Goal: Register for event/course: Sign up to attend an event or enroll in a course

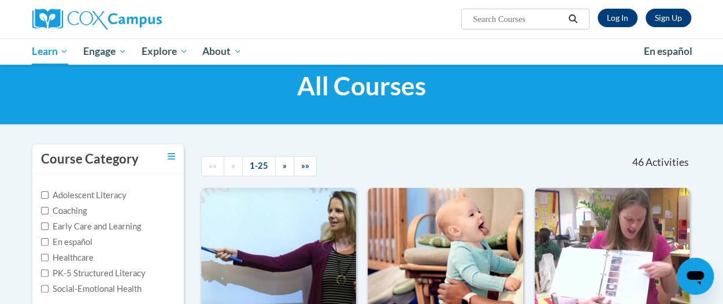
scroll to position [31, 0]
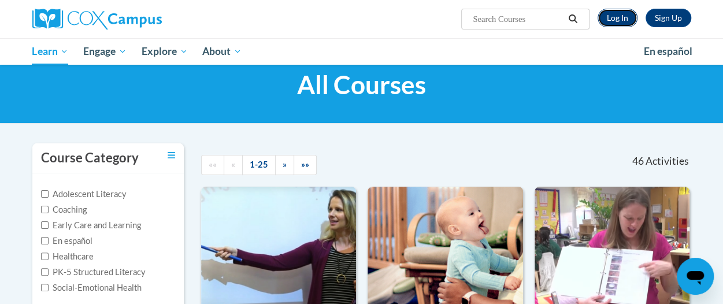
click at [623, 18] on link "Log In" at bounding box center [618, 18] width 40 height 18
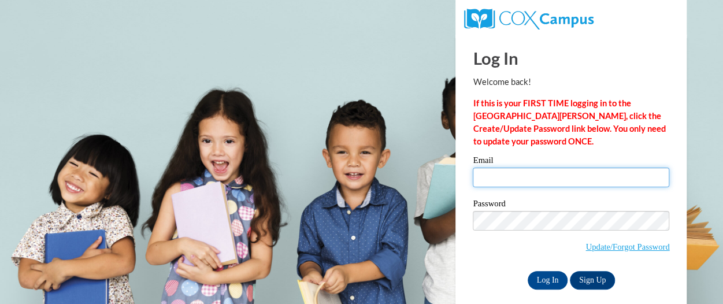
click at [539, 181] on input "Email" at bounding box center [571, 178] width 196 height 20
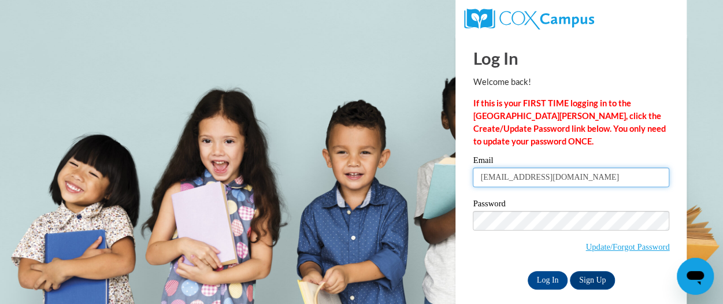
type input "nschmidt@altoona.k12.wi.us"
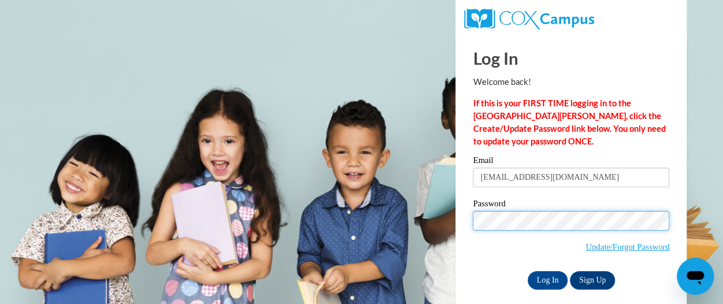
click at [528, 271] on input "Log In" at bounding box center [548, 280] width 40 height 18
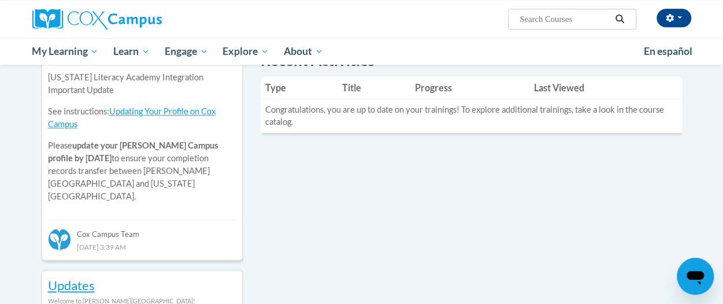
scroll to position [423, 0]
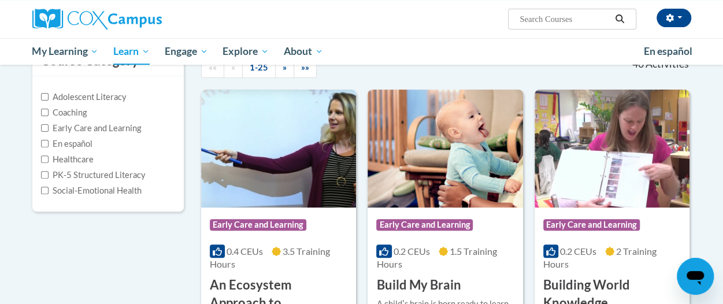
scroll to position [130, 0]
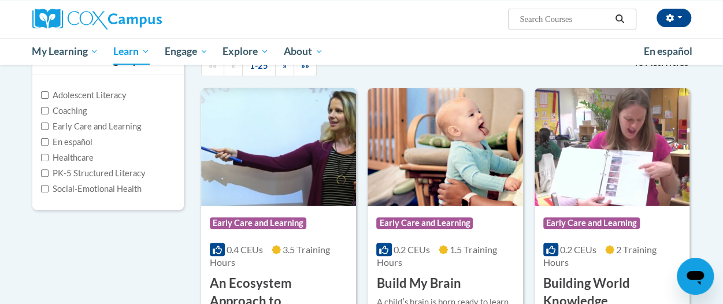
click at [542, 24] on input "Search..." at bounding box center [564, 19] width 92 height 14
type input "systematic"
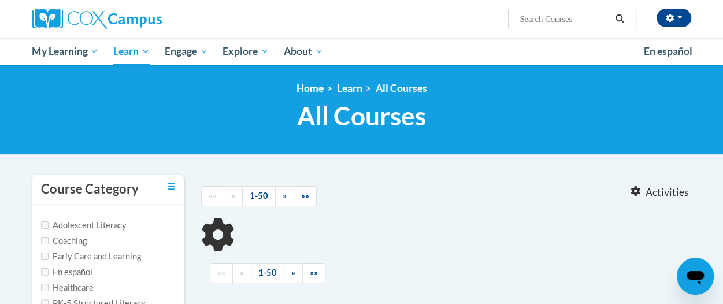
type input "systematic"
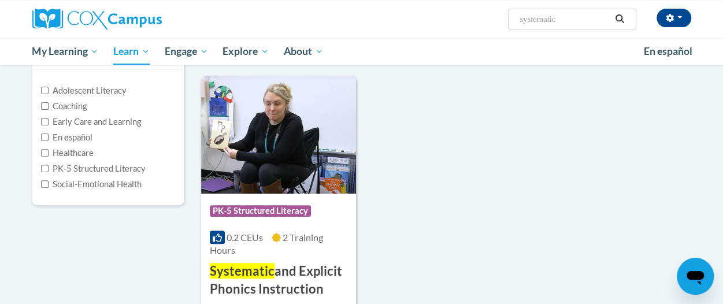
scroll to position [135, 0]
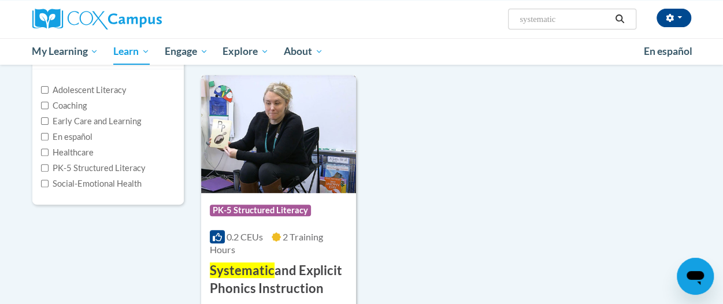
click at [251, 159] on img at bounding box center [278, 134] width 155 height 118
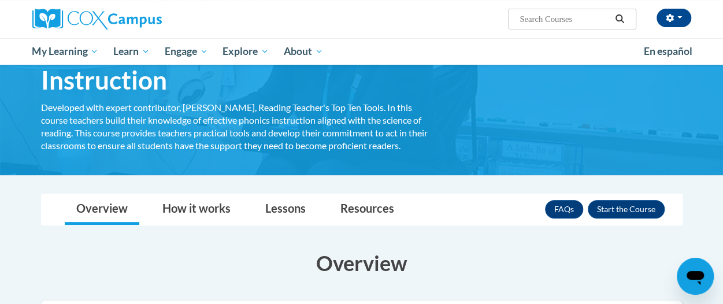
scroll to position [87, 0]
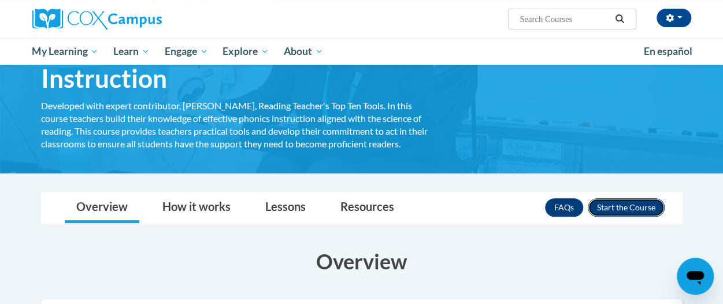
click at [615, 206] on button "Enroll" at bounding box center [626, 207] width 77 height 18
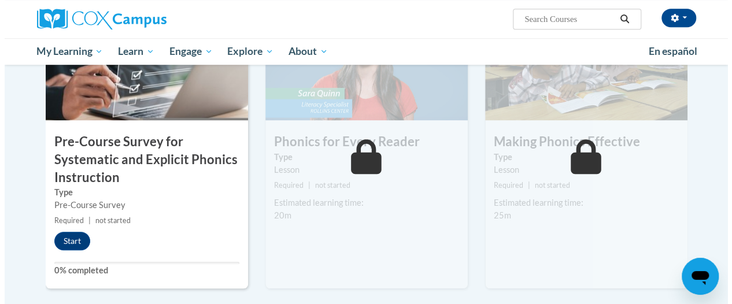
scroll to position [325, 0]
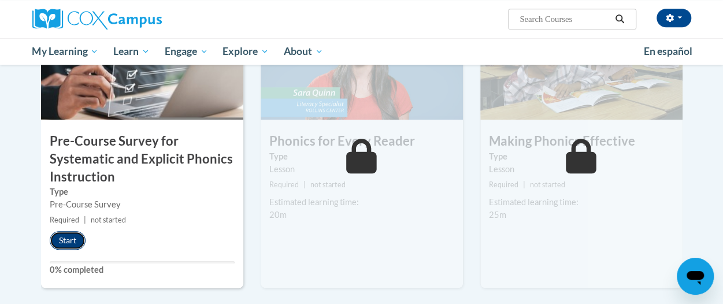
click at [75, 239] on button "Start" at bounding box center [68, 240] width 36 height 18
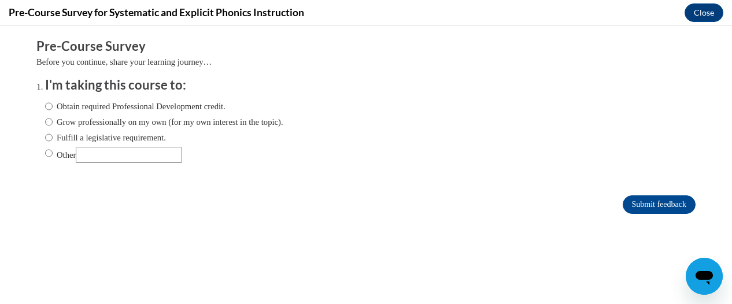
scroll to position [0, 0]
click at [45, 138] on input "Fulfill a legislative requirement." at bounding box center [49, 137] width 8 height 13
radio input "true"
click at [652, 206] on input "Submit feedback" at bounding box center [658, 204] width 73 height 18
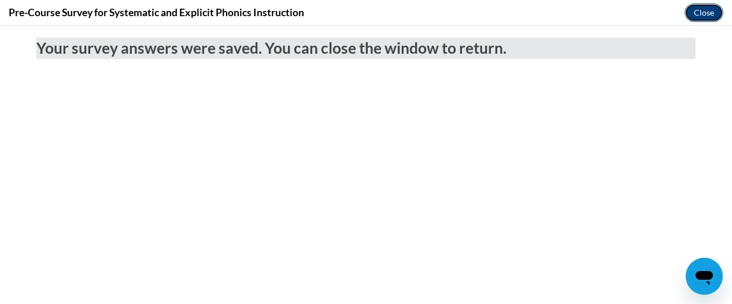
click at [692, 9] on button "Close" at bounding box center [703, 12] width 39 height 18
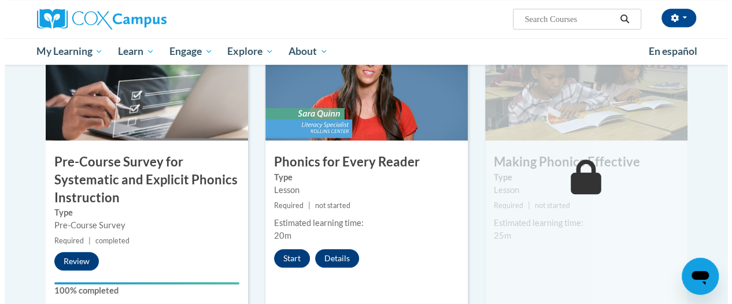
scroll to position [305, 0]
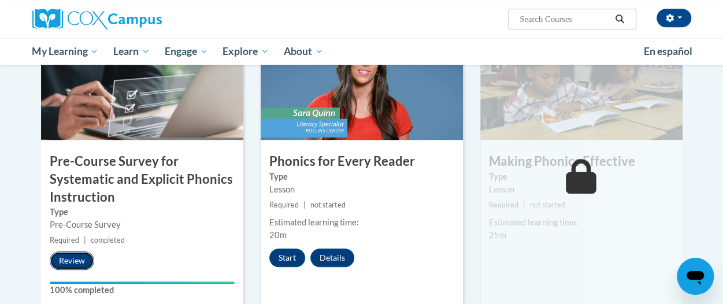
click at [73, 257] on button "Review" at bounding box center [72, 260] width 44 height 18
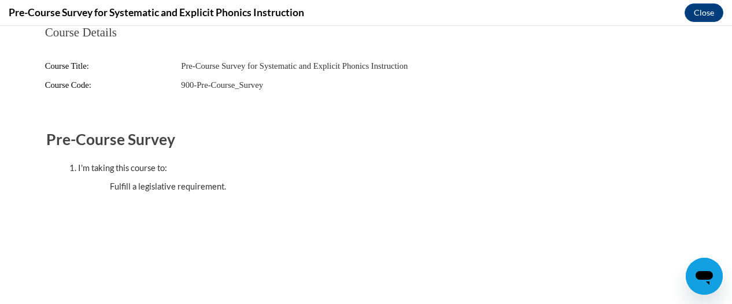
scroll to position [0, 0]
click at [713, 15] on button "Close" at bounding box center [703, 12] width 39 height 18
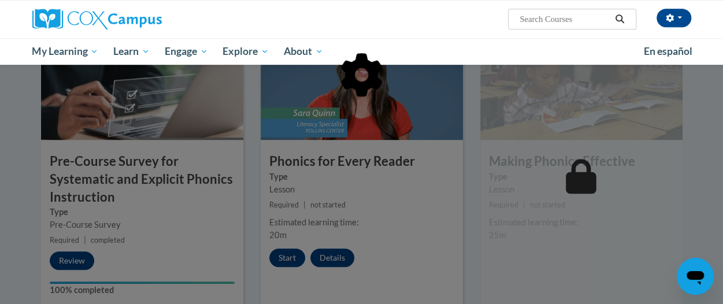
click at [288, 259] on div at bounding box center [361, 152] width 723 height 304
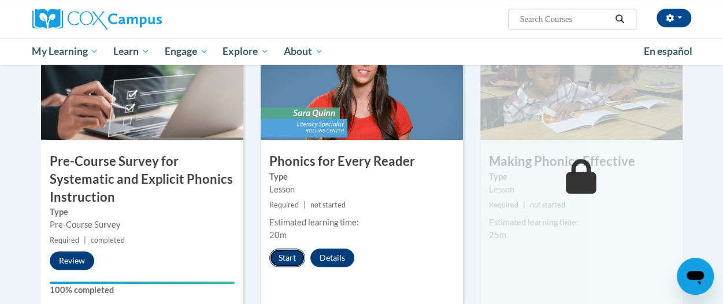
click at [290, 263] on button "Start" at bounding box center [287, 257] width 36 height 18
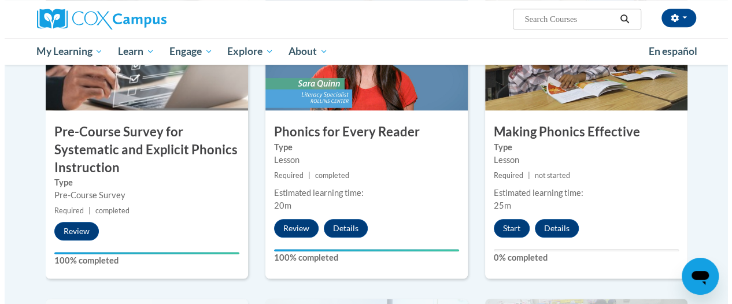
scroll to position [343, 0]
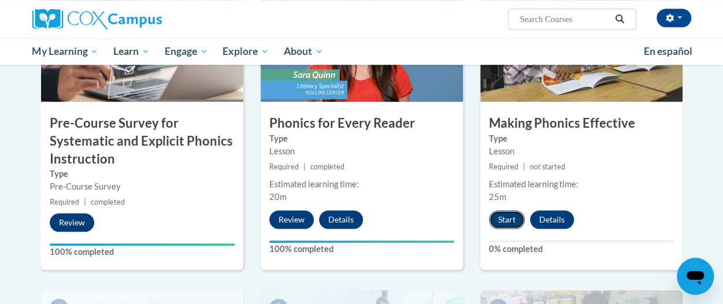
click at [508, 216] on button "Start" at bounding box center [507, 219] width 36 height 18
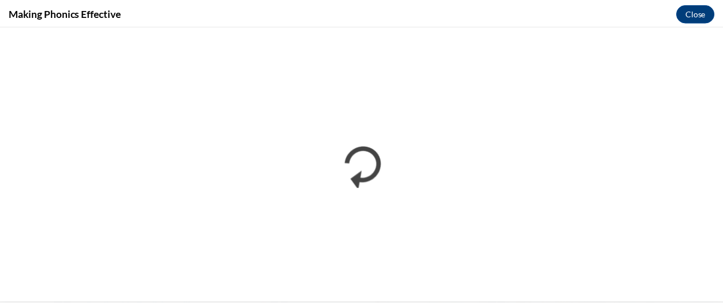
scroll to position [0, 0]
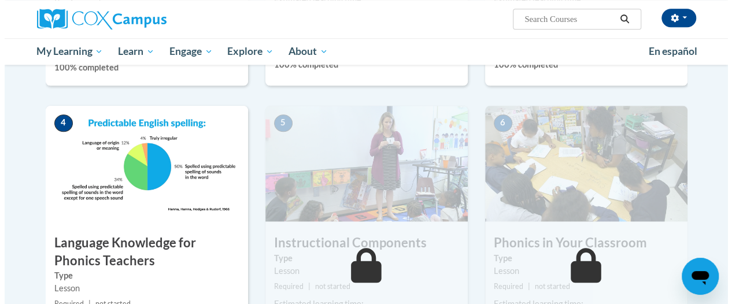
scroll to position [641, 0]
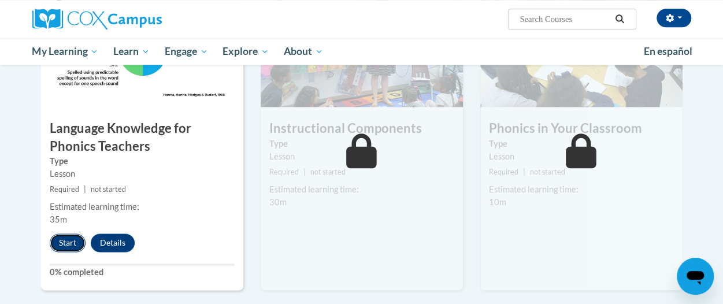
click at [77, 238] on button "Start" at bounding box center [68, 242] width 36 height 18
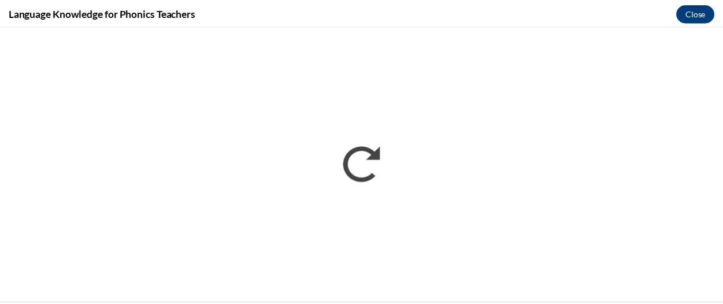
scroll to position [0, 0]
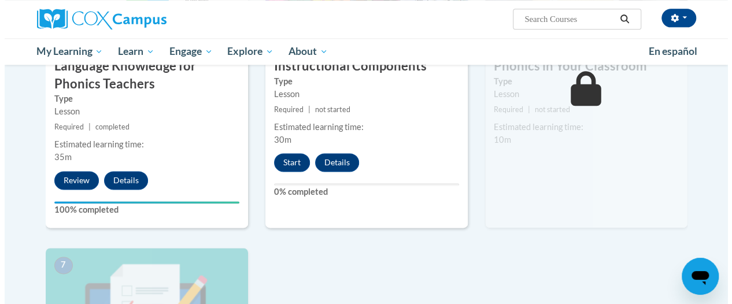
scroll to position [693, 0]
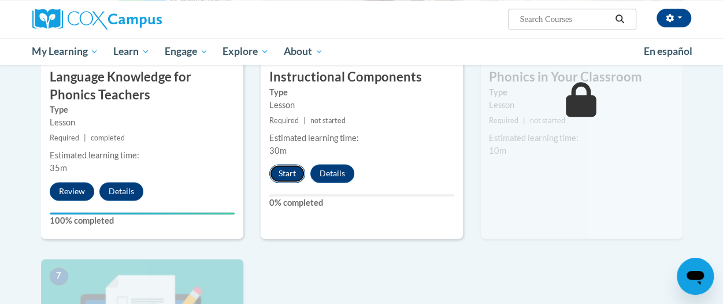
click at [291, 169] on button "Start" at bounding box center [287, 173] width 36 height 18
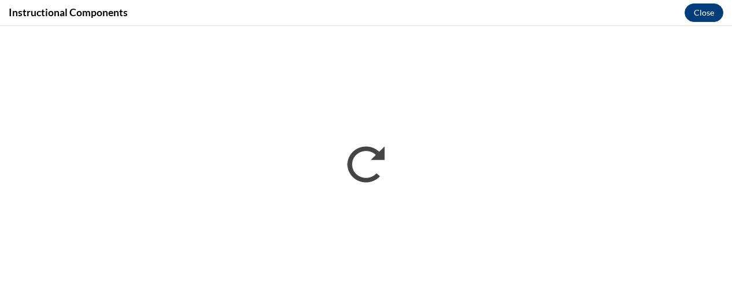
scroll to position [0, 0]
click at [710, 13] on button "Close" at bounding box center [703, 12] width 39 height 18
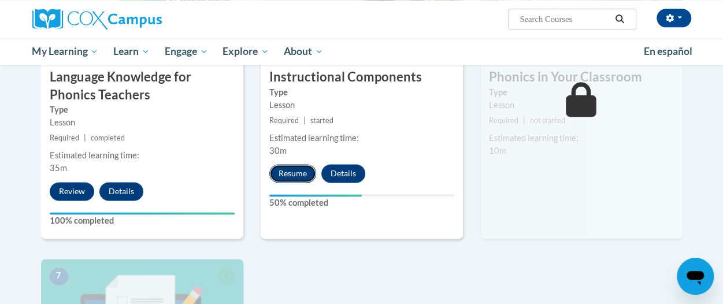
click at [297, 170] on button "Resume" at bounding box center [292, 173] width 47 height 18
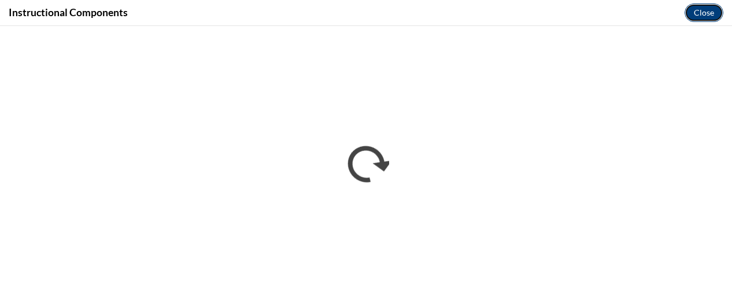
click at [699, 15] on button "Close" at bounding box center [703, 12] width 39 height 18
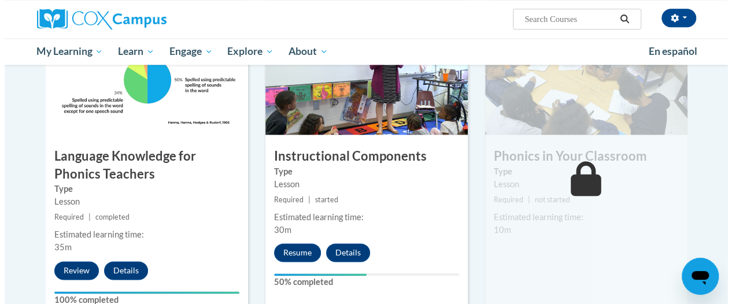
scroll to position [619, 0]
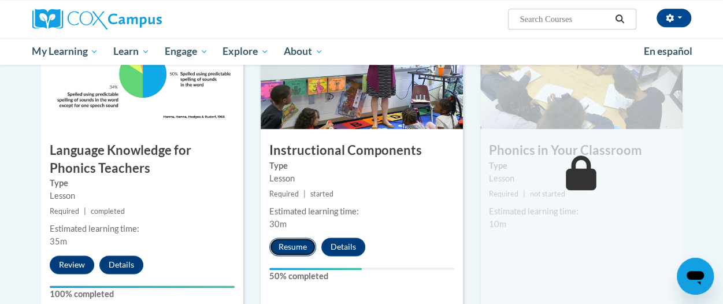
click at [305, 246] on button "Resume" at bounding box center [292, 247] width 47 height 18
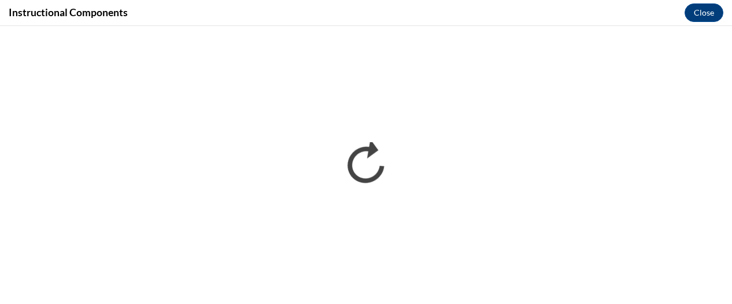
scroll to position [0, 0]
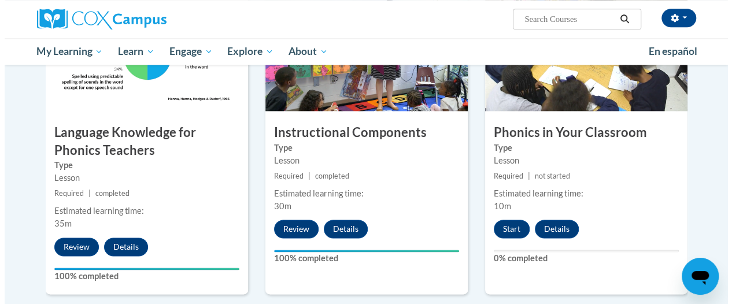
scroll to position [637, 0]
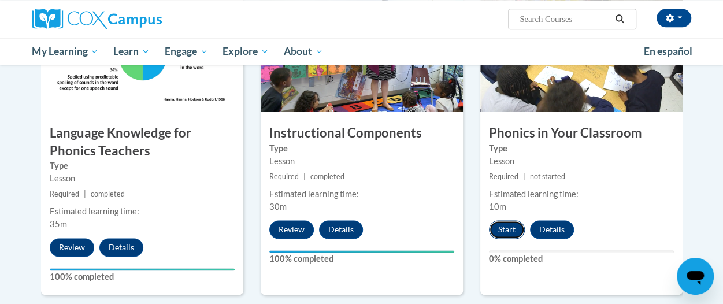
click at [509, 229] on button "Start" at bounding box center [507, 229] width 36 height 18
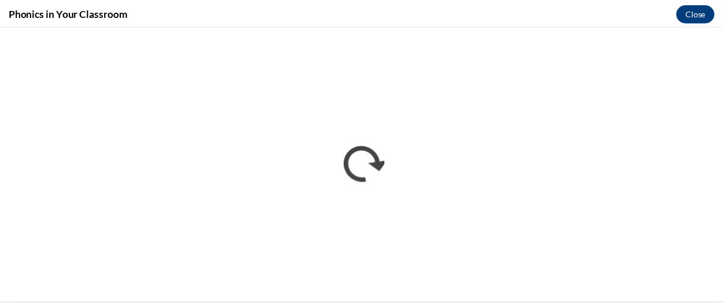
scroll to position [0, 0]
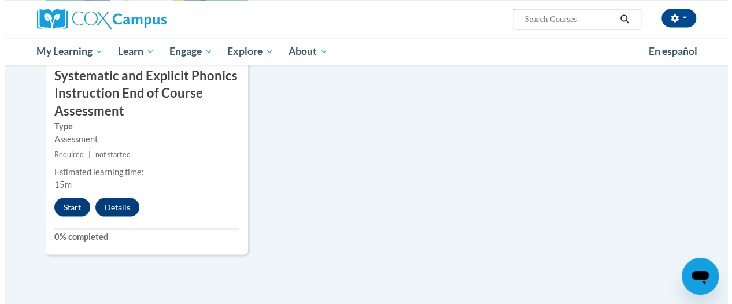
scroll to position [1016, 0]
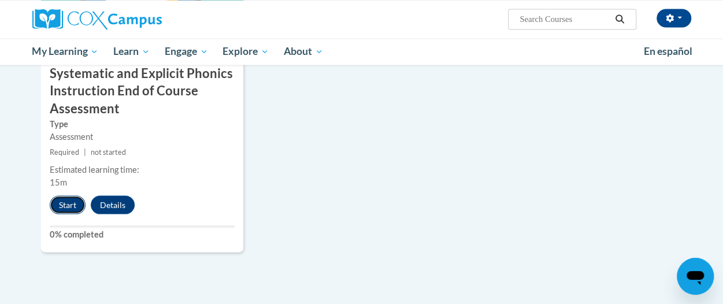
click at [61, 200] on button "Start" at bounding box center [68, 204] width 36 height 18
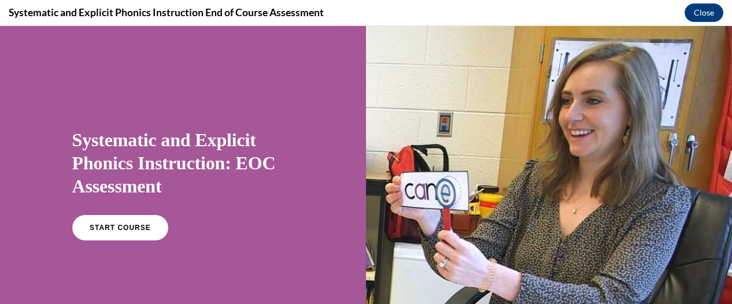
scroll to position [0, 0]
click at [156, 229] on link "START COURSE" at bounding box center [119, 227] width 101 height 27
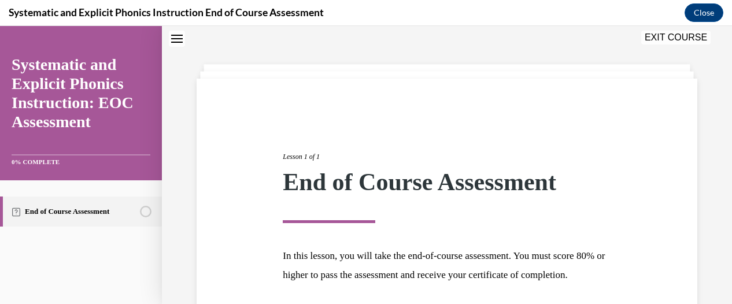
scroll to position [150, 0]
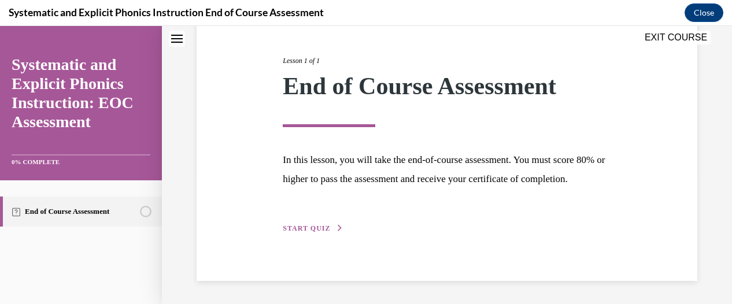
click at [307, 225] on span "START QUIZ" at bounding box center [306, 228] width 47 height 8
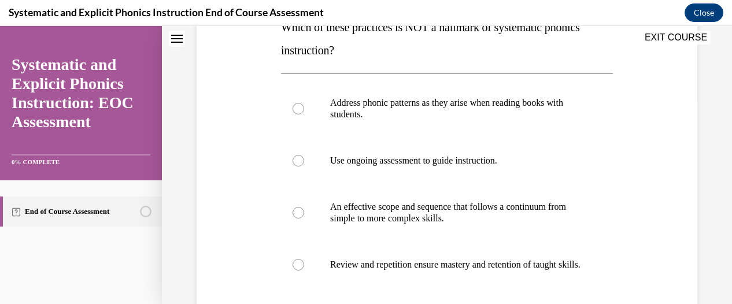
scroll to position [204, 0]
click at [295, 110] on div at bounding box center [298, 109] width 12 height 12
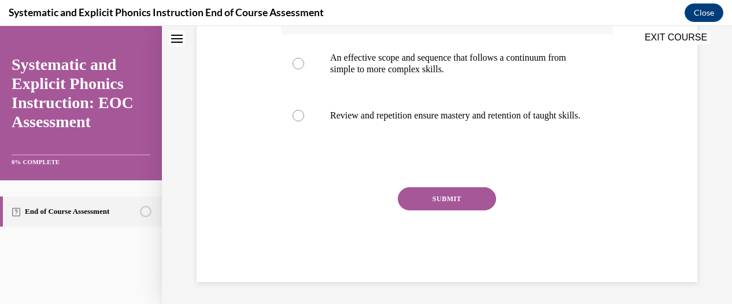
scroll to position [366, 0]
click at [434, 197] on button "SUBMIT" at bounding box center [447, 197] width 98 height 23
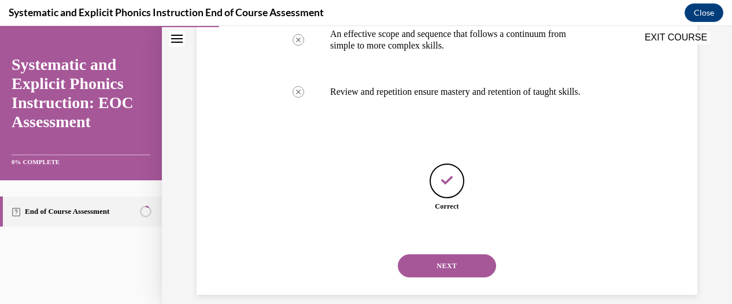
scroll to position [402, 0]
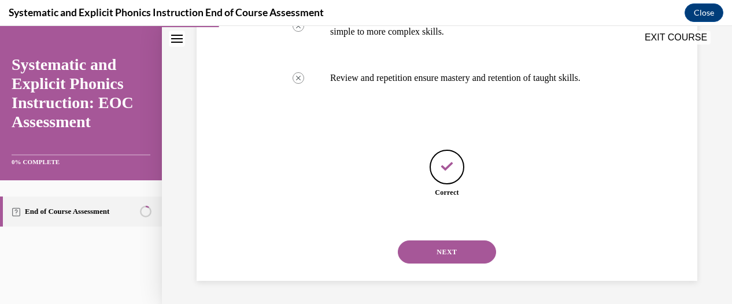
click at [451, 253] on button "NEXT" at bounding box center [447, 251] width 98 height 23
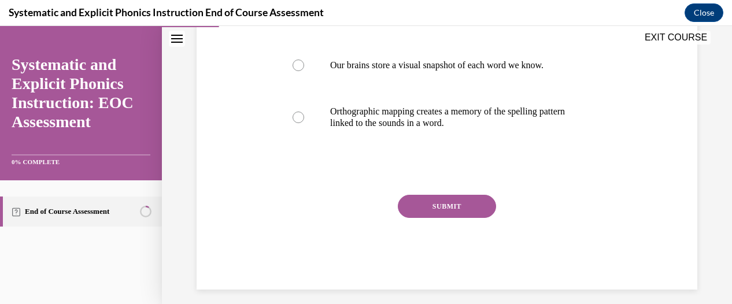
scroll to position [327, 0]
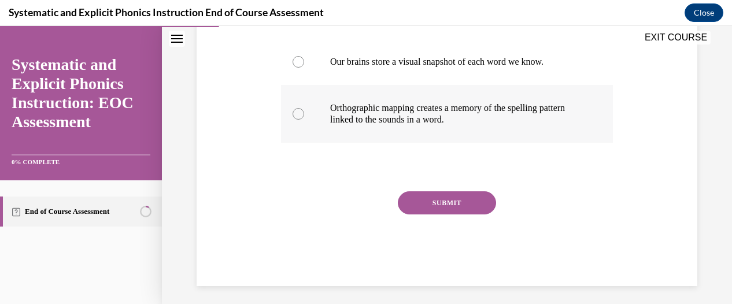
click at [302, 140] on div at bounding box center [447, 114] width 332 height 58
click at [418, 214] on button "SUBMIT" at bounding box center [447, 202] width 98 height 23
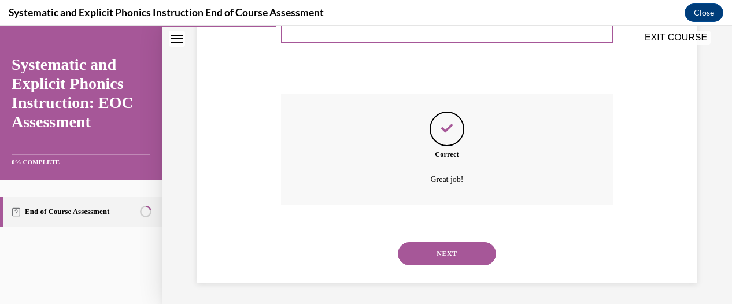
scroll to position [448, 0]
click at [441, 255] on button "NEXT" at bounding box center [447, 251] width 98 height 23
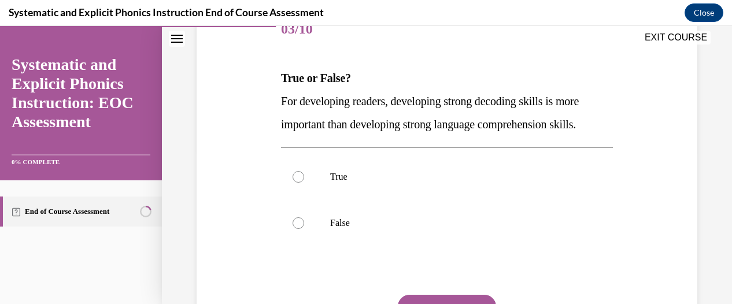
scroll to position [158, 0]
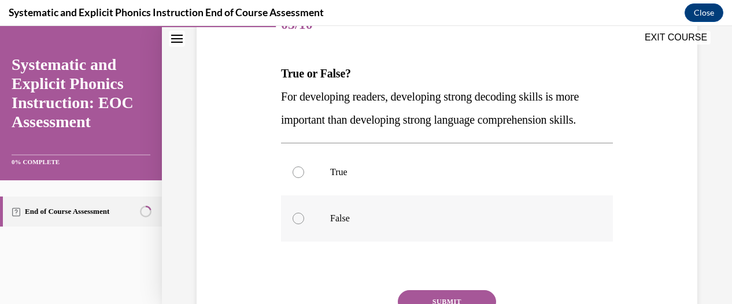
click at [301, 217] on div at bounding box center [298, 219] width 12 height 12
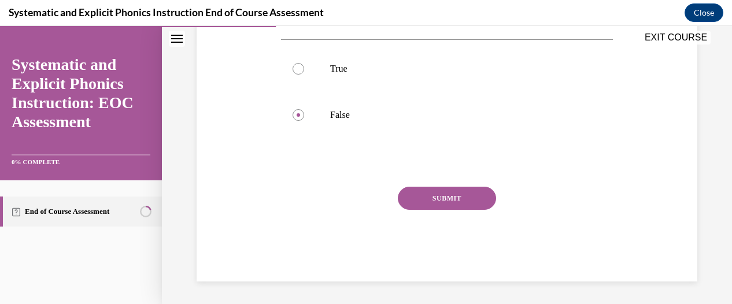
click at [455, 195] on button "SUBMIT" at bounding box center [447, 198] width 98 height 23
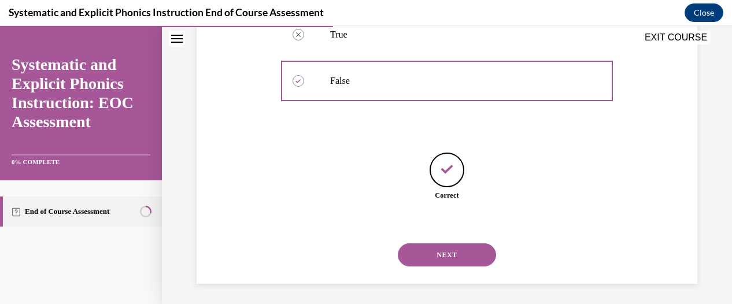
scroll to position [298, 0]
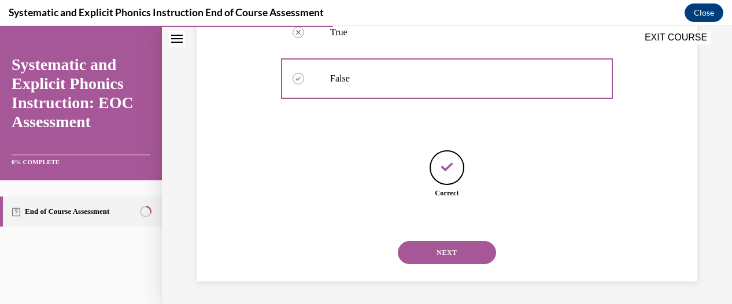
click at [459, 254] on button "NEXT" at bounding box center [447, 252] width 98 height 23
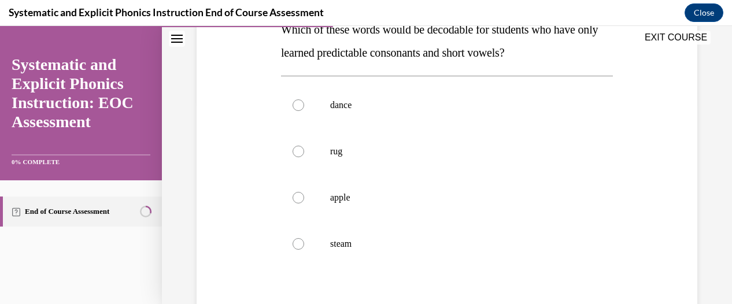
scroll to position [207, 0]
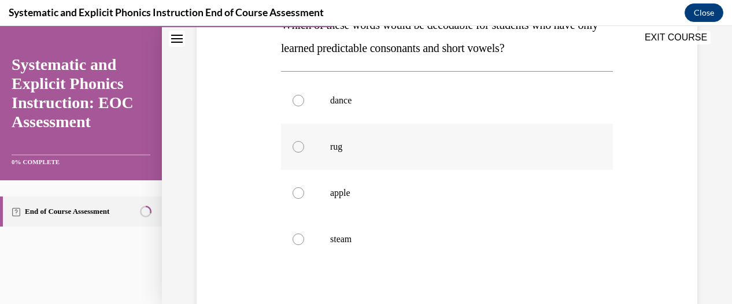
click at [298, 144] on div at bounding box center [298, 147] width 12 height 12
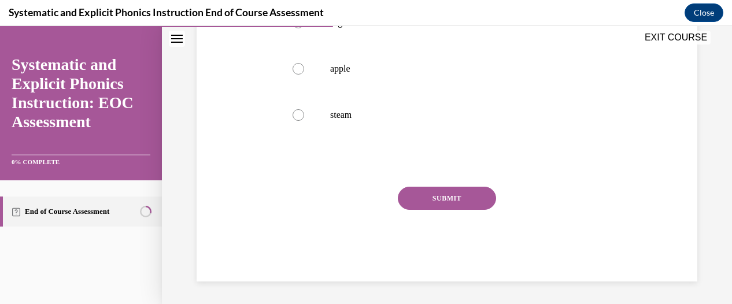
click at [462, 199] on button "SUBMIT" at bounding box center [447, 198] width 98 height 23
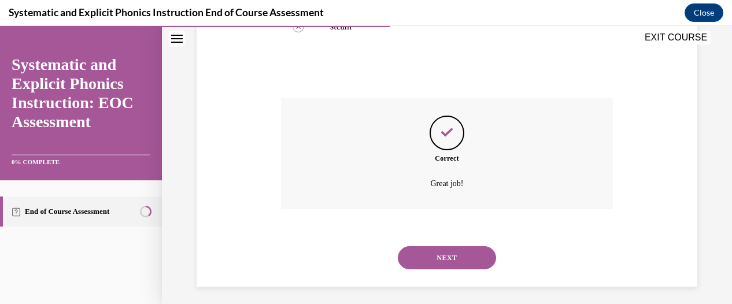
scroll to position [425, 0]
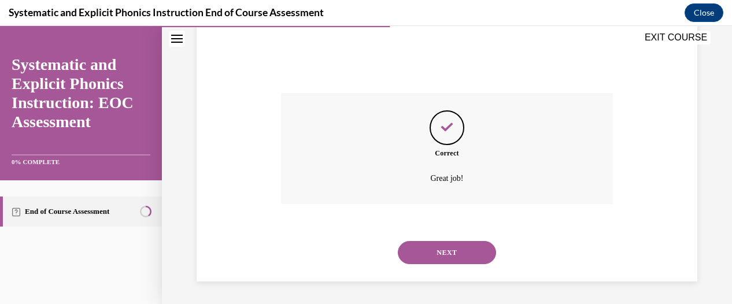
click at [465, 256] on button "NEXT" at bounding box center [447, 252] width 98 height 23
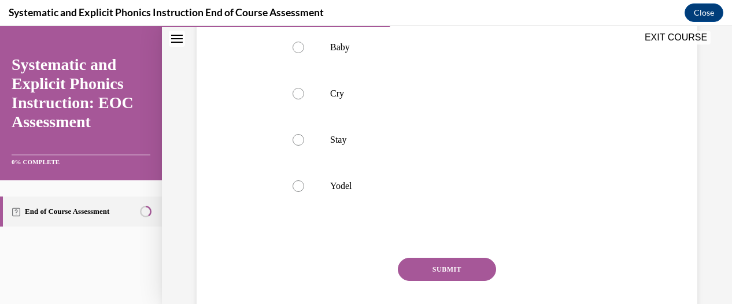
scroll to position [239, 0]
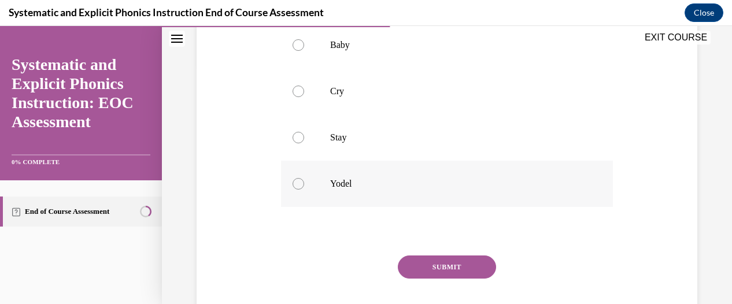
click at [299, 184] on div at bounding box center [298, 184] width 12 height 12
click at [455, 265] on button "SUBMIT" at bounding box center [447, 266] width 98 height 23
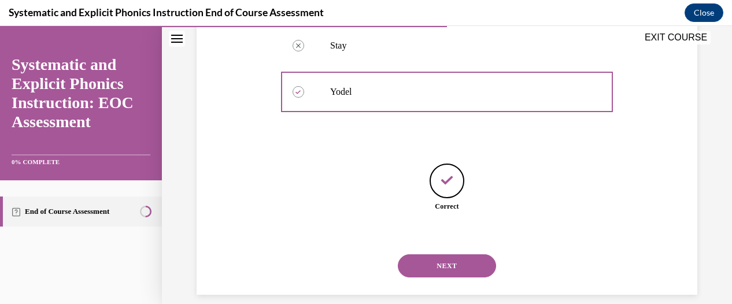
scroll to position [344, 0]
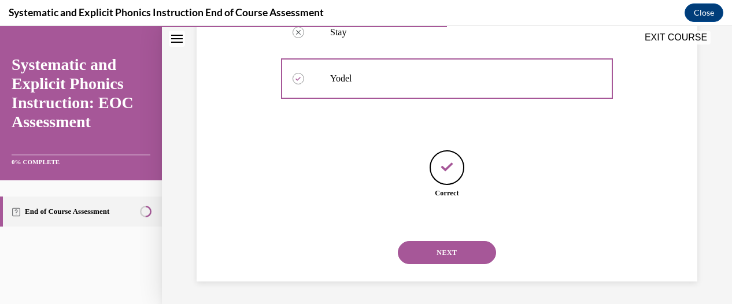
click at [444, 253] on button "NEXT" at bounding box center [447, 252] width 98 height 23
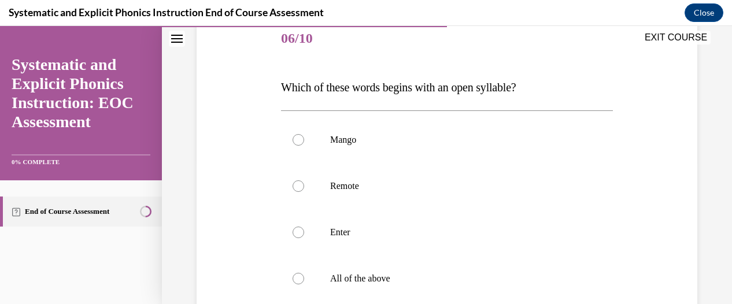
scroll to position [168, 0]
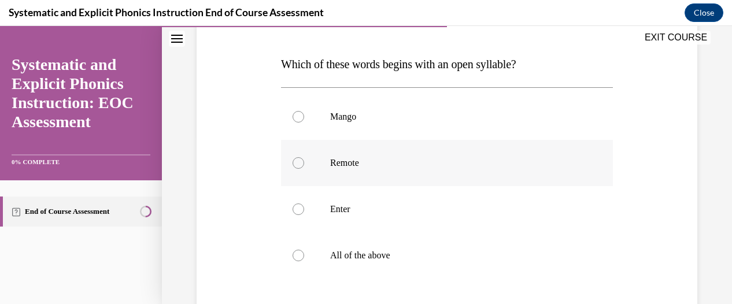
click at [298, 163] on div at bounding box center [298, 163] width 12 height 12
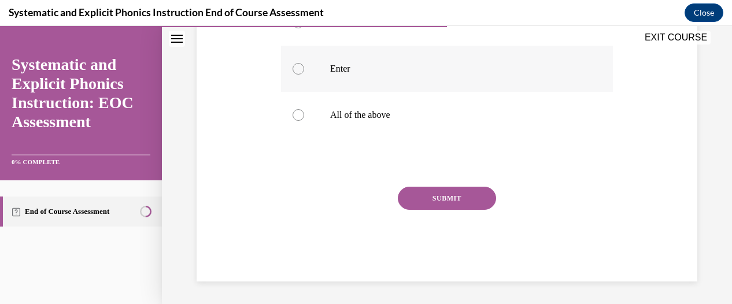
click at [460, 188] on button "SUBMIT" at bounding box center [447, 198] width 98 height 23
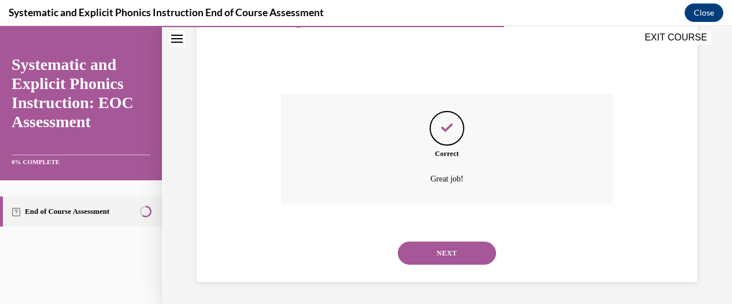
scroll to position [402, 0]
click at [462, 248] on button "NEXT" at bounding box center [447, 252] width 98 height 23
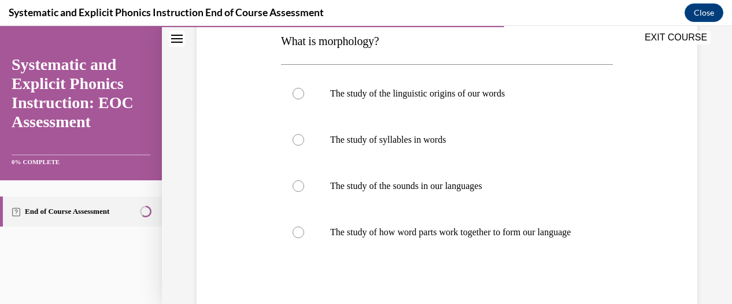
scroll to position [190, 0]
click at [298, 239] on div at bounding box center [298, 234] width 12 height 12
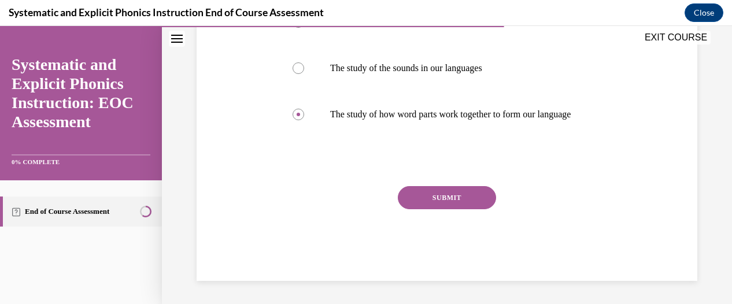
click at [418, 198] on button "SUBMIT" at bounding box center [447, 197] width 98 height 23
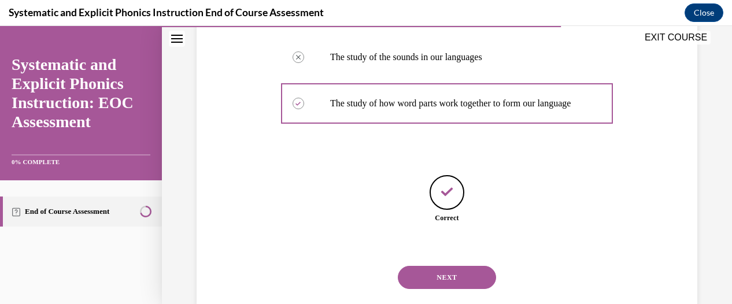
scroll to position [356, 0]
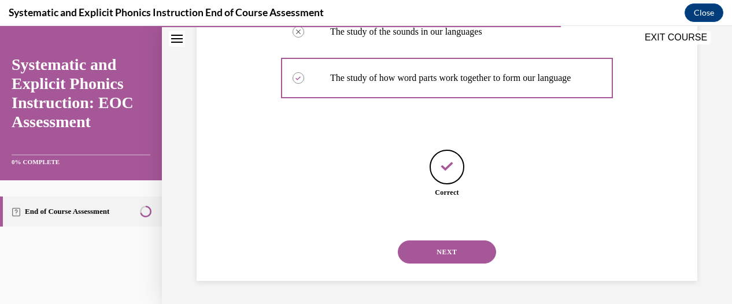
click at [453, 254] on button "NEXT" at bounding box center [447, 251] width 98 height 23
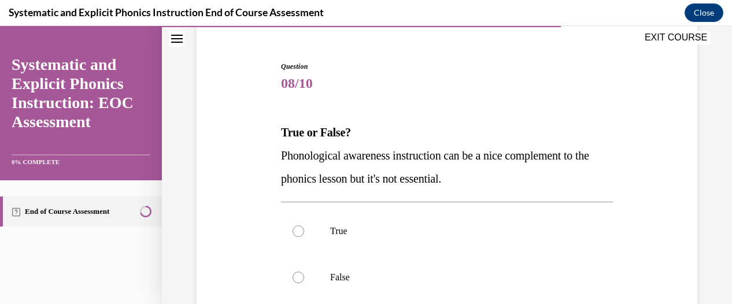
scroll to position [140, 0]
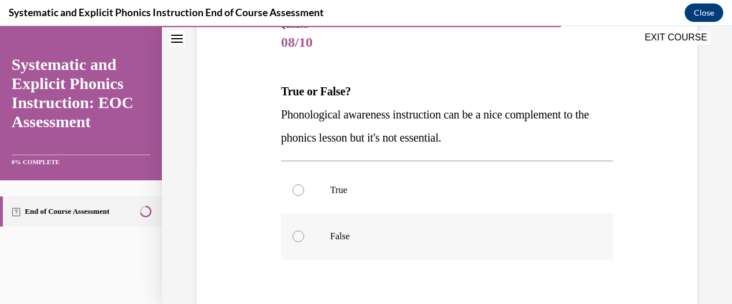
click at [298, 235] on div at bounding box center [298, 237] width 12 height 12
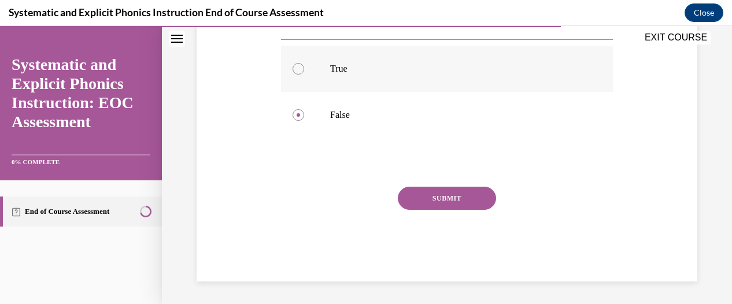
click at [450, 204] on button "SUBMIT" at bounding box center [447, 198] width 98 height 23
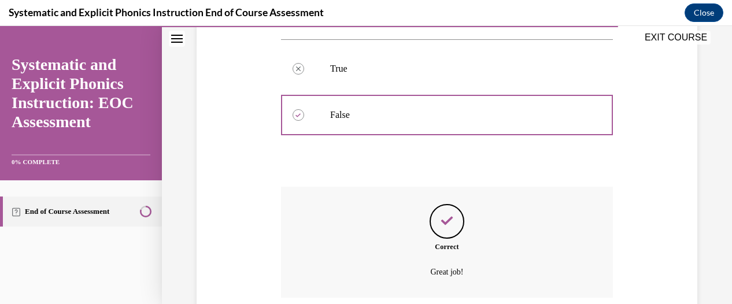
scroll to position [355, 0]
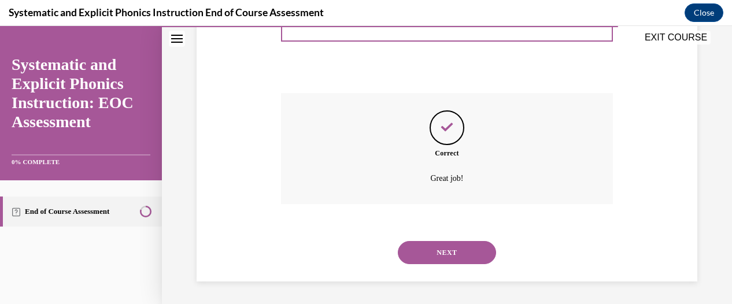
click at [448, 253] on button "NEXT" at bounding box center [447, 252] width 98 height 23
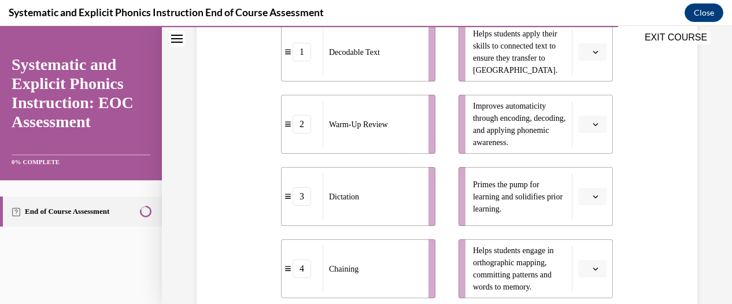
scroll to position [283, 0]
click at [585, 57] on span "Please select an option" at bounding box center [587, 53] width 4 height 12
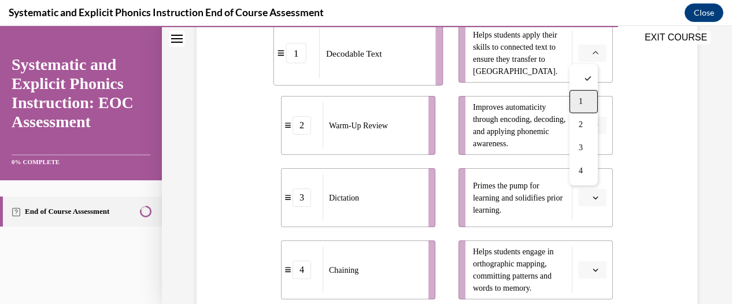
click at [581, 109] on div "1" at bounding box center [583, 101] width 28 height 23
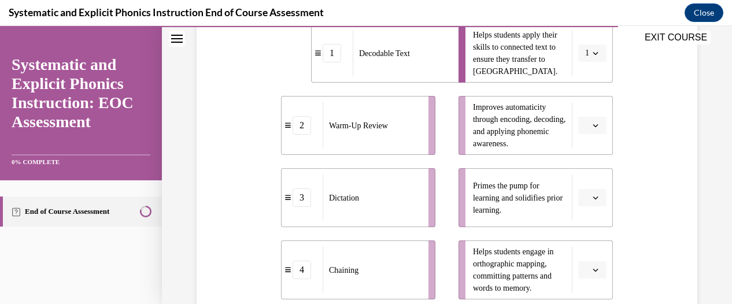
click at [592, 200] on span "button" at bounding box center [595, 198] width 8 height 8
click at [578, 129] on span "2" at bounding box center [580, 125] width 4 height 9
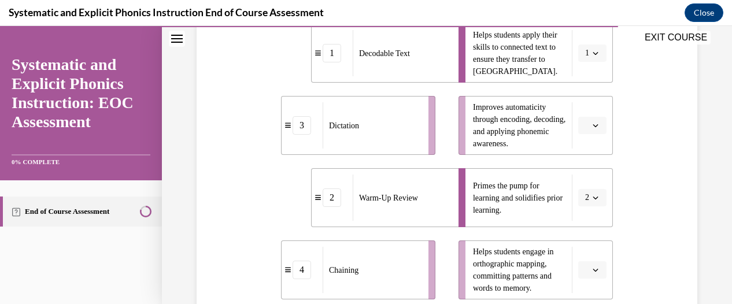
click at [591, 128] on span "button" at bounding box center [595, 125] width 8 height 8
click at [583, 242] on div "4" at bounding box center [583, 243] width 28 height 23
click at [592, 269] on icon "button" at bounding box center [595, 270] width 6 height 6
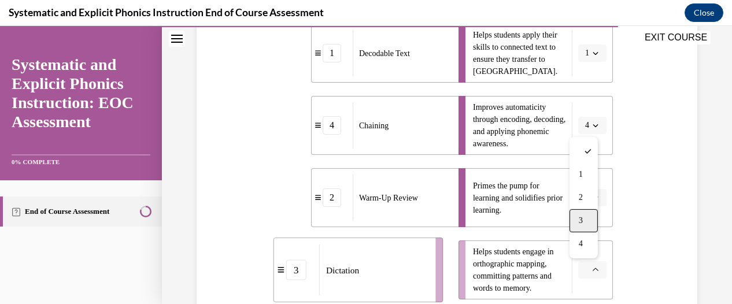
click at [580, 216] on span "3" at bounding box center [580, 220] width 4 height 9
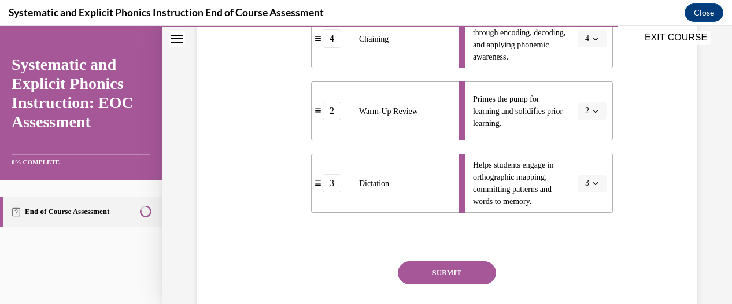
scroll to position [445, 0]
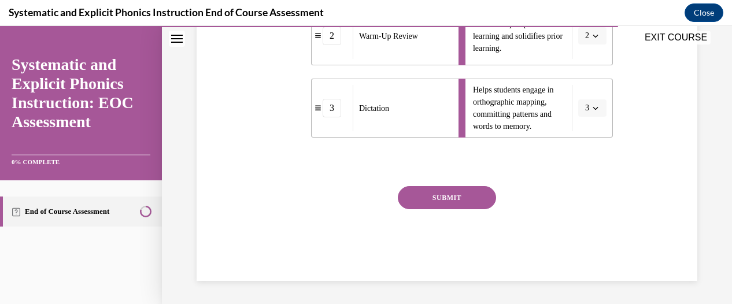
click at [428, 195] on button "SUBMIT" at bounding box center [447, 197] width 98 height 23
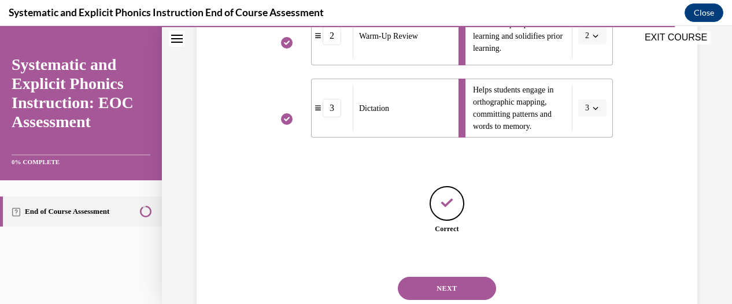
scroll to position [481, 0]
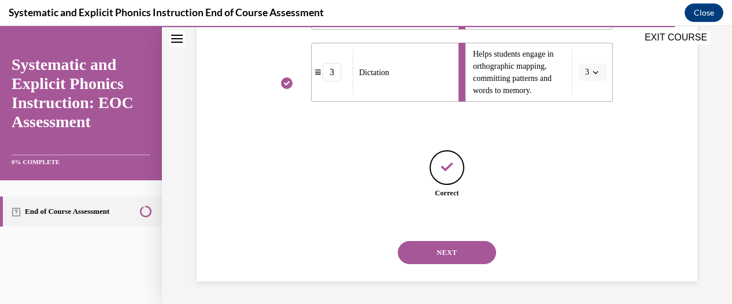
click at [440, 250] on button "NEXT" at bounding box center [447, 252] width 98 height 23
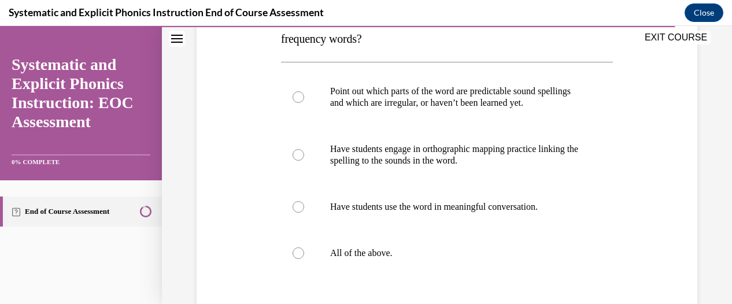
scroll to position [224, 0]
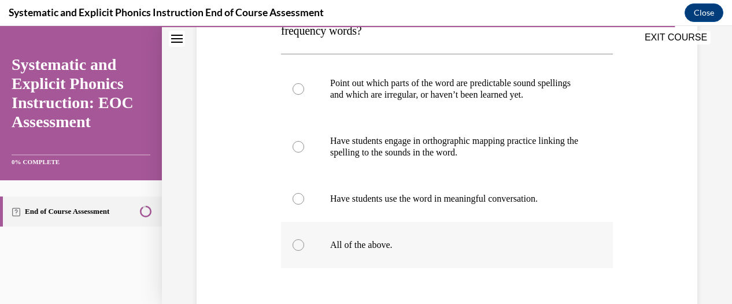
click at [297, 240] on div at bounding box center [298, 245] width 12 height 12
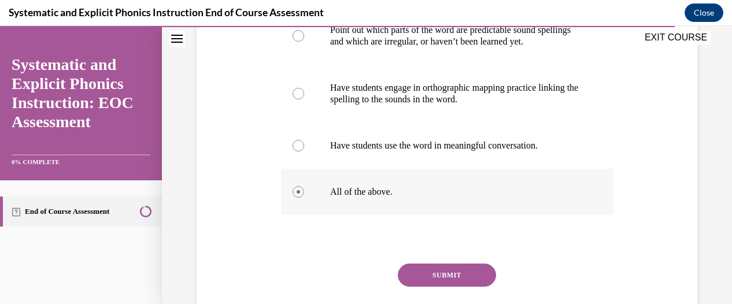
scroll to position [278, 0]
click at [457, 276] on button "SUBMIT" at bounding box center [447, 274] width 98 height 23
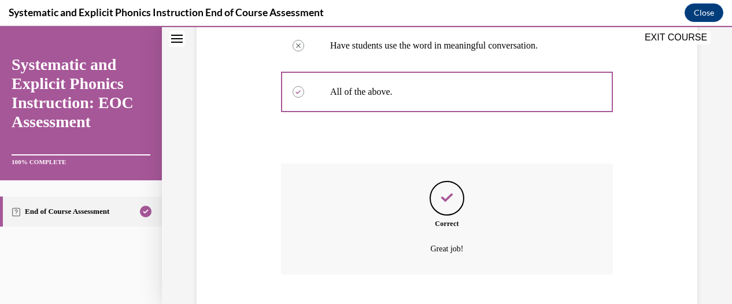
scroll to position [448, 0]
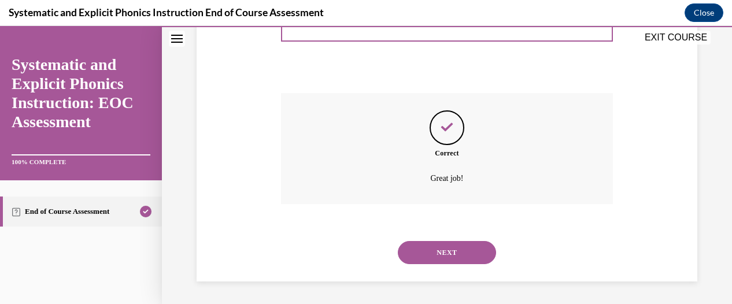
click at [443, 259] on button "NEXT" at bounding box center [447, 252] width 98 height 23
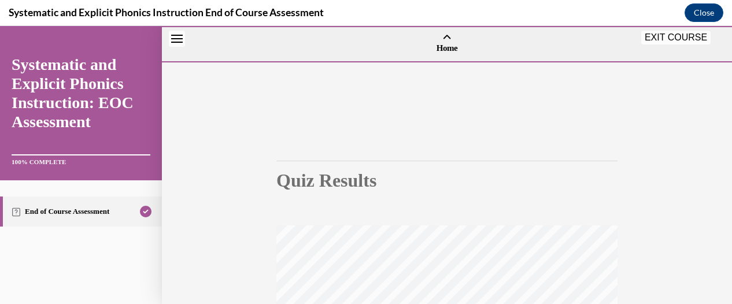
scroll to position [314, 0]
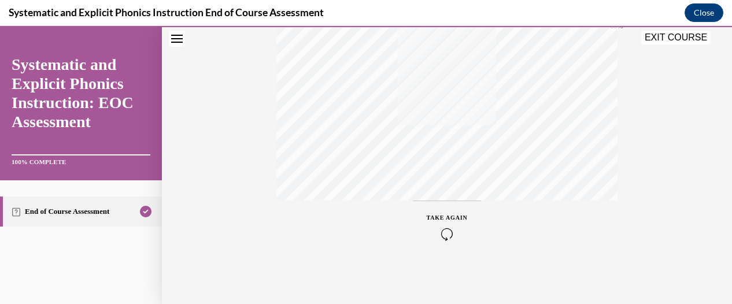
click at [721, 99] on div "Quiz Results PASSING 80% Your score 100% Passed PASSING 80% Your score Your sco…" at bounding box center [447, 27] width 570 height 556
click at [665, 41] on button "EXIT COURSE" at bounding box center [675, 38] width 69 height 14
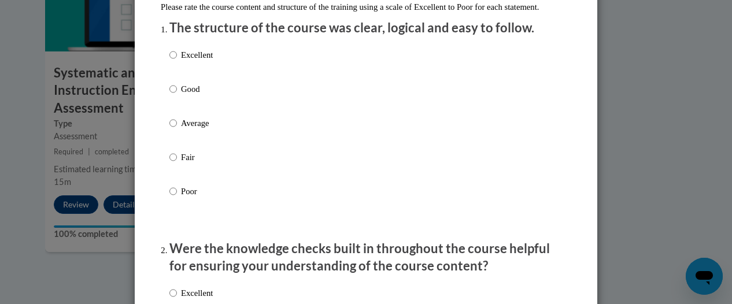
scroll to position [156, 0]
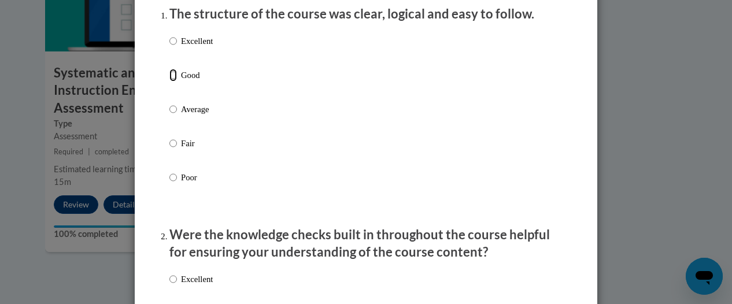
click at [170, 81] on input "Good" at bounding box center [173, 75] width 8 height 13
radio input "true"
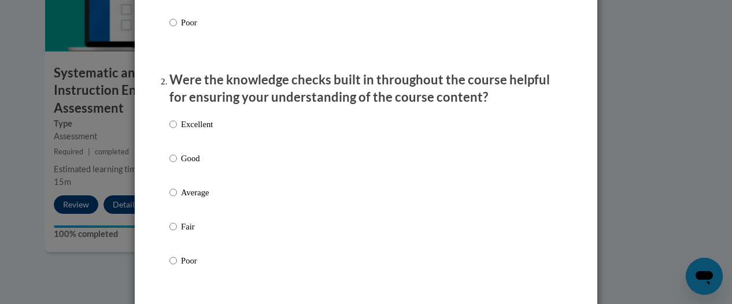
scroll to position [317, 0]
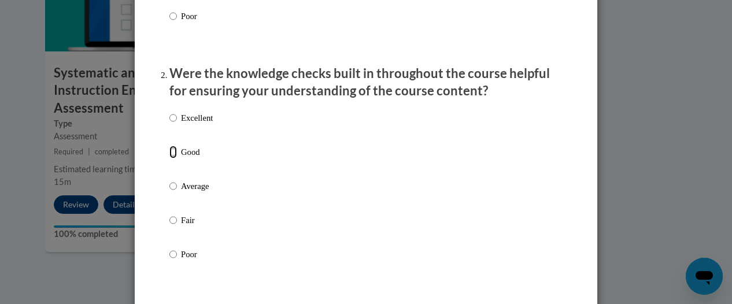
click at [169, 158] on input "Good" at bounding box center [173, 152] width 8 height 13
radio input "true"
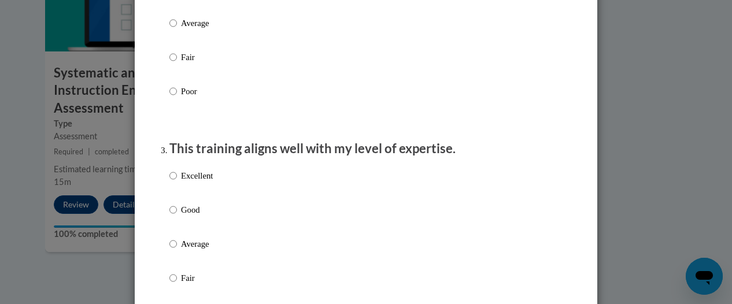
scroll to position [482, 0]
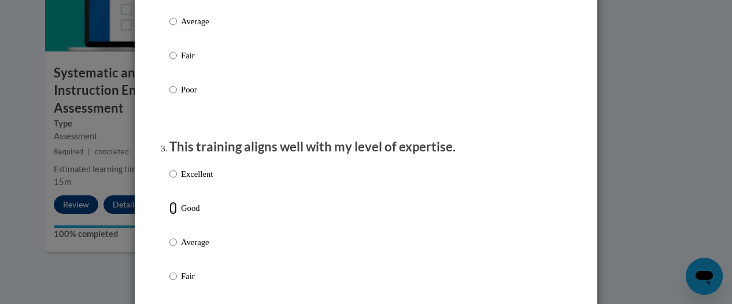
click at [169, 214] on input "Good" at bounding box center [173, 208] width 8 height 13
radio input "true"
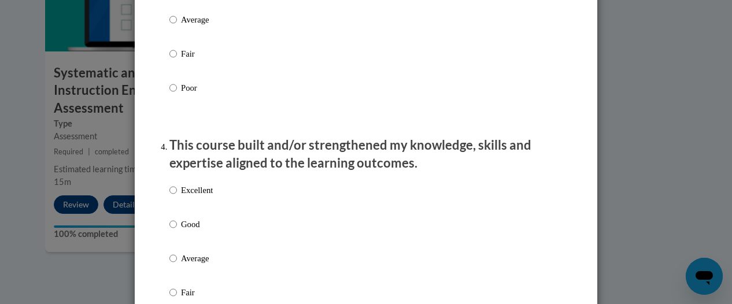
scroll to position [710, 0]
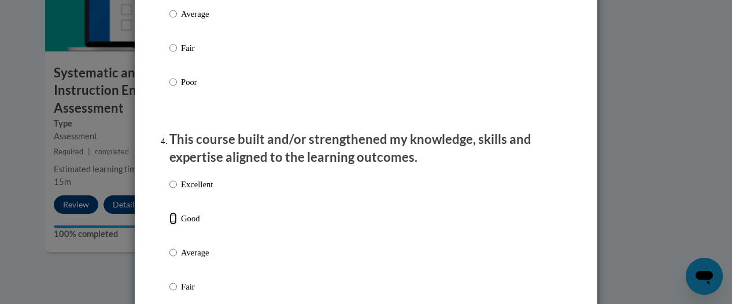
click at [169, 225] on input "Good" at bounding box center [173, 218] width 8 height 13
radio input "true"
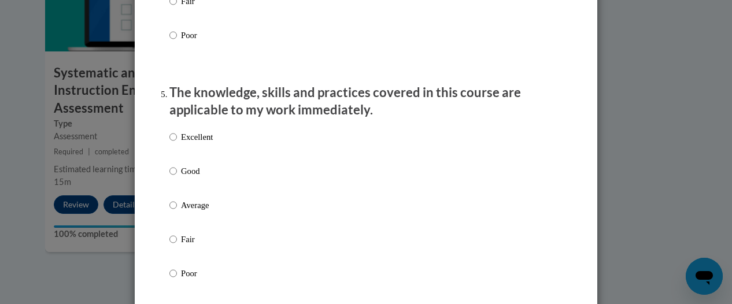
scroll to position [1000, 0]
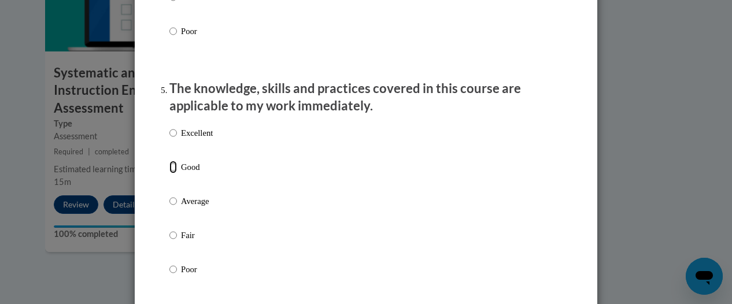
click at [169, 173] on input "Good" at bounding box center [173, 167] width 8 height 13
radio input "true"
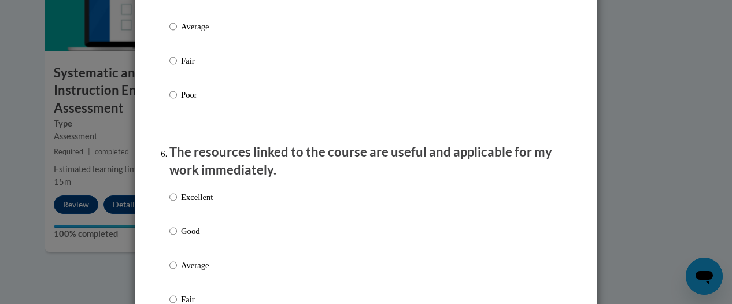
scroll to position [1176, 0]
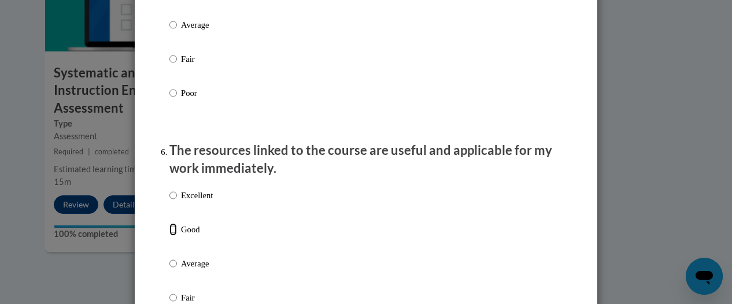
click at [169, 236] on input "Good" at bounding box center [173, 229] width 8 height 13
radio input "true"
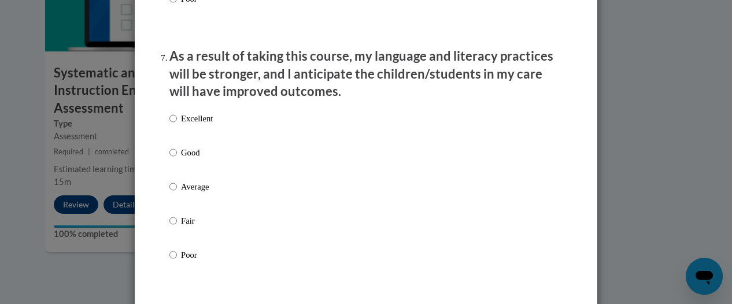
scroll to position [1513, 0]
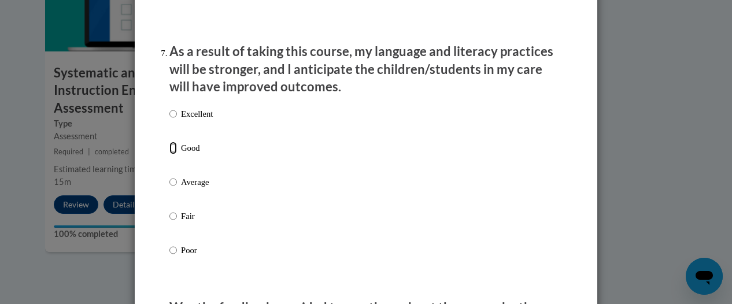
click at [169, 154] on input "Good" at bounding box center [173, 148] width 8 height 13
radio input "true"
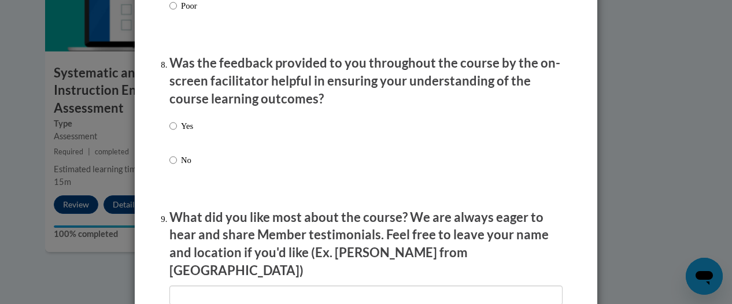
scroll to position [1757, 0]
click at [170, 133] on input "Yes" at bounding box center [173, 126] width 8 height 13
radio input "true"
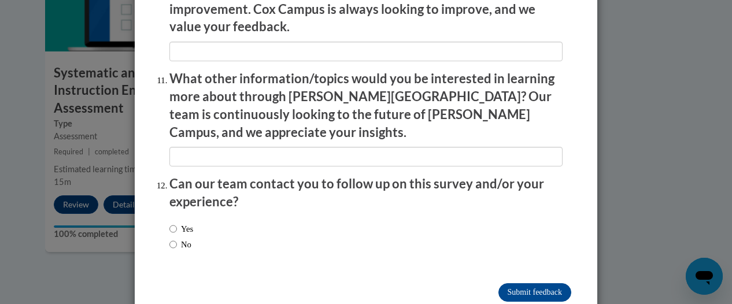
scroll to position [2099, 0]
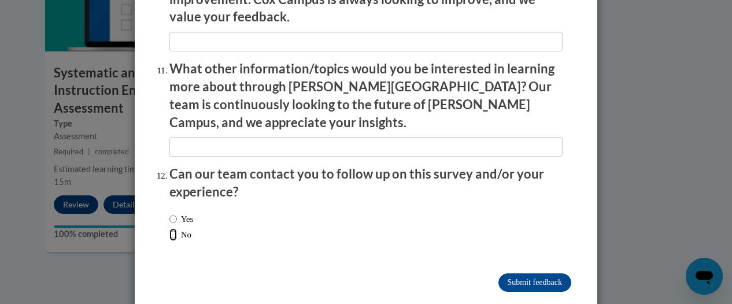
click at [169, 228] on input "No" at bounding box center [173, 234] width 8 height 13
radio input "true"
click at [536, 273] on input "Submit feedback" at bounding box center [534, 282] width 73 height 18
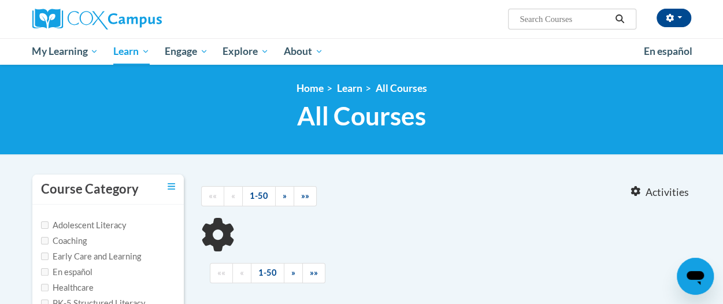
type input "Reading Fluency"
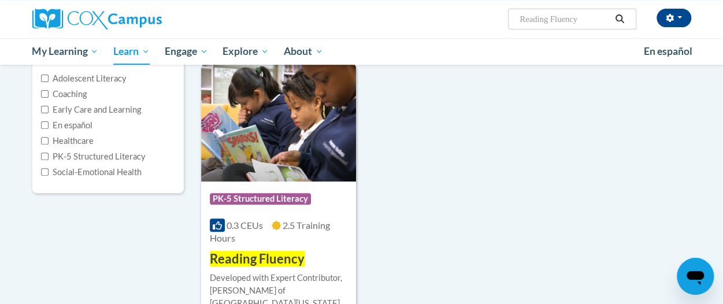
scroll to position [146, 0]
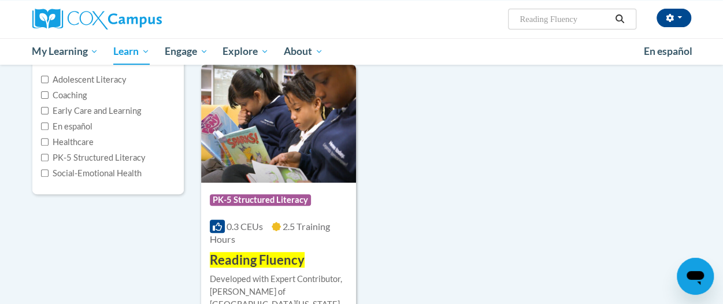
click at [294, 143] on img at bounding box center [278, 124] width 155 height 118
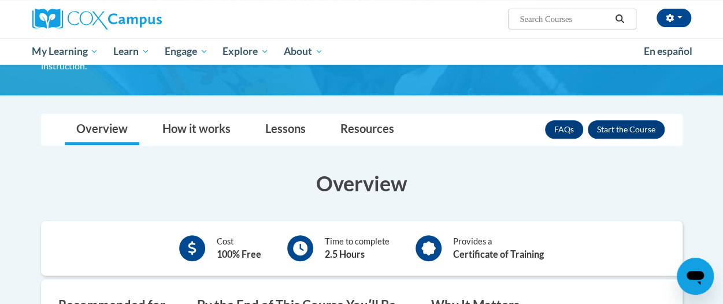
scroll to position [177, 0]
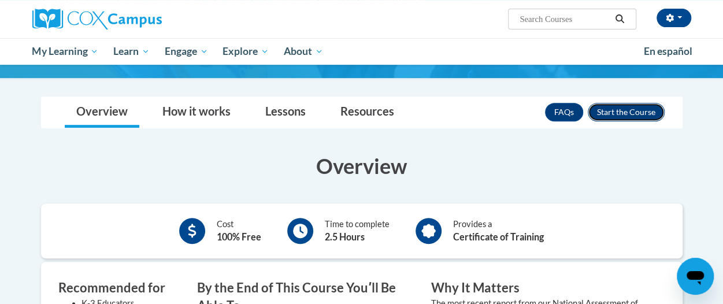
click at [637, 103] on button "Enroll" at bounding box center [626, 112] width 77 height 18
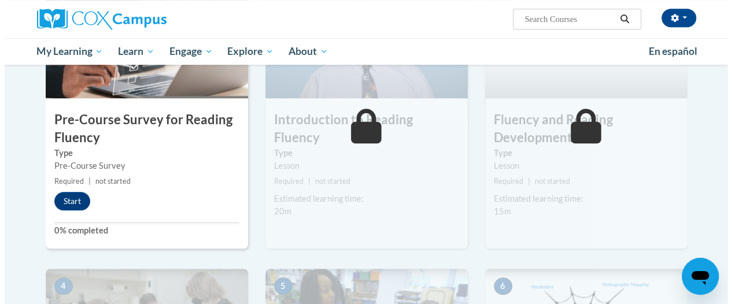
scroll to position [318, 0]
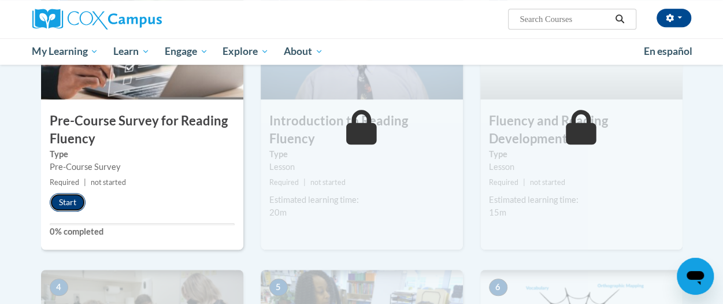
click at [65, 198] on button "Start" at bounding box center [68, 202] width 36 height 18
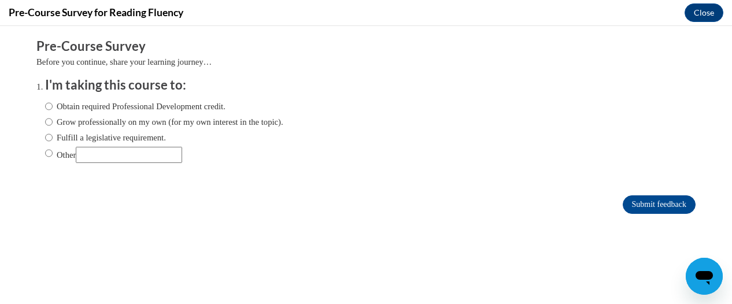
scroll to position [0, 0]
click at [45, 139] on input "Fulfill a legislative requirement." at bounding box center [49, 137] width 8 height 13
radio input "true"
click at [632, 203] on input "Submit feedback" at bounding box center [658, 204] width 73 height 18
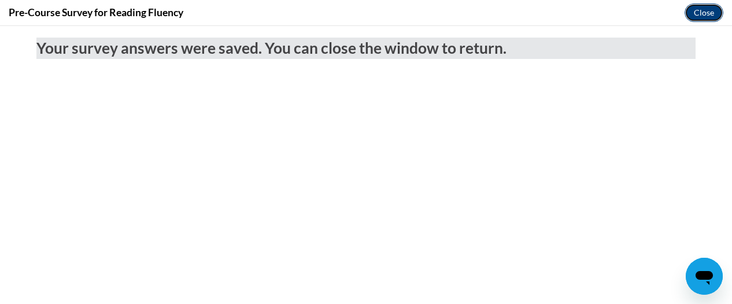
click at [700, 12] on button "Close" at bounding box center [703, 12] width 39 height 18
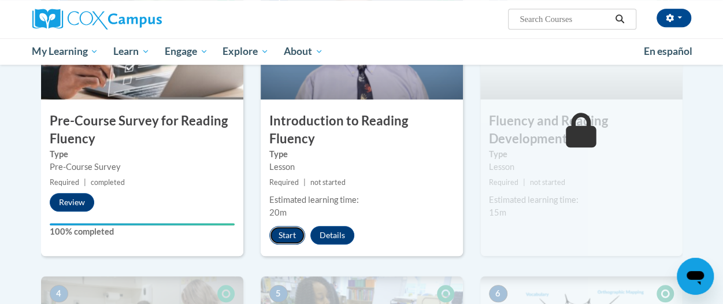
click at [283, 226] on button "Start" at bounding box center [287, 235] width 36 height 18
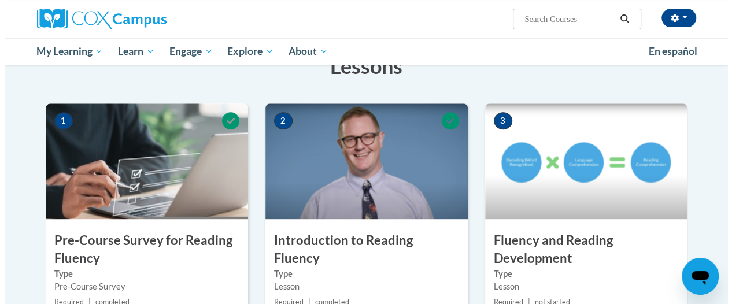
scroll to position [317, 0]
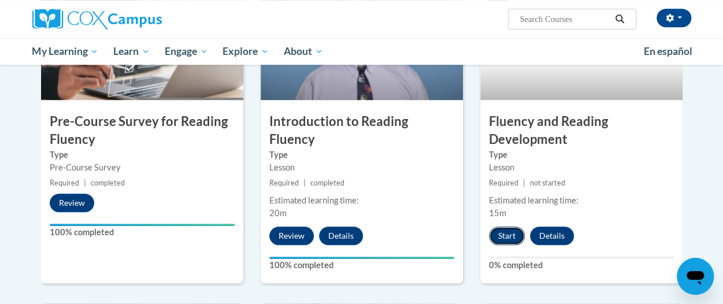
click at [506, 232] on button "Start" at bounding box center [507, 236] width 36 height 18
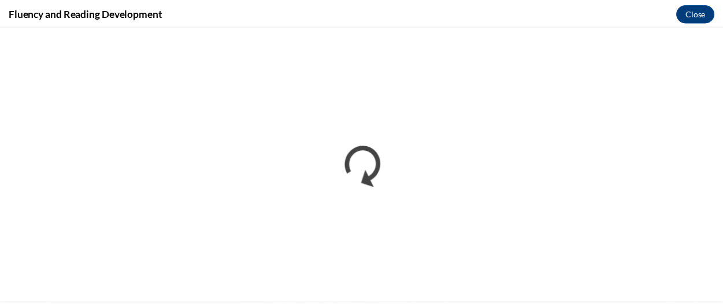
scroll to position [0, 0]
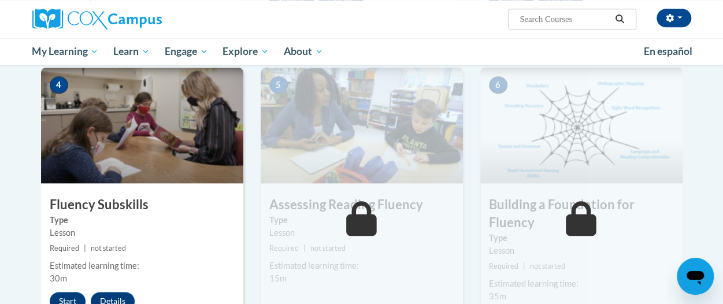
scroll to position [554, 0]
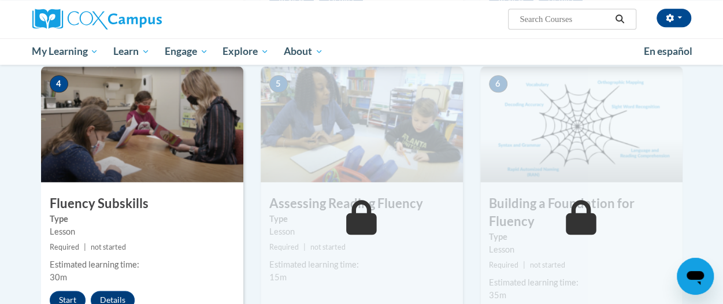
click at [395, 251] on small "Required | not started" at bounding box center [362, 247] width 202 height 13
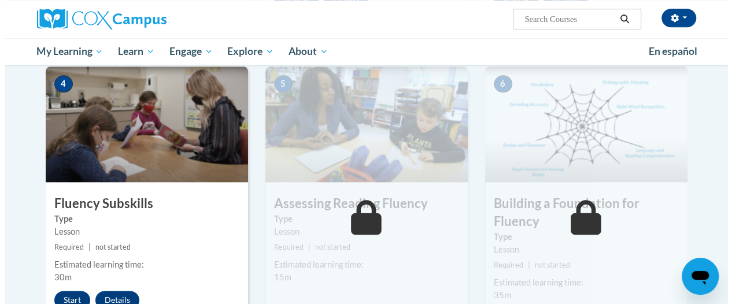
scroll to position [639, 0]
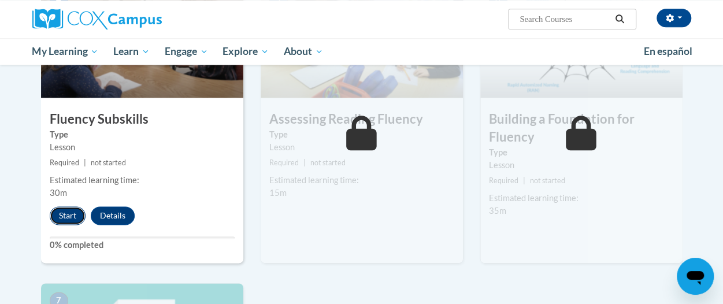
click at [66, 214] on button "Start" at bounding box center [68, 215] width 36 height 18
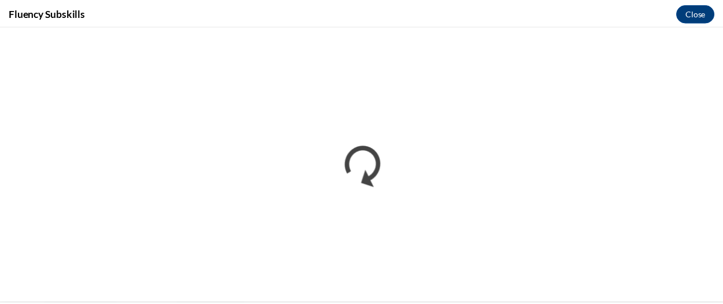
scroll to position [0, 0]
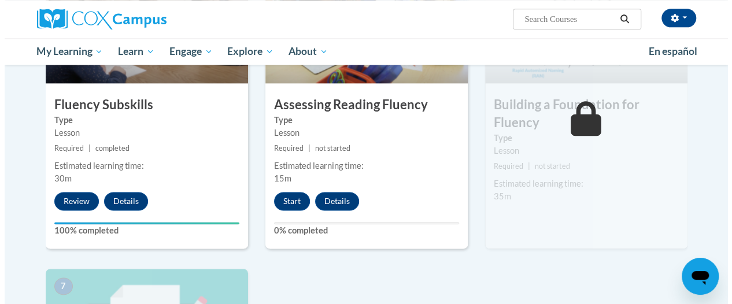
scroll to position [693, 0]
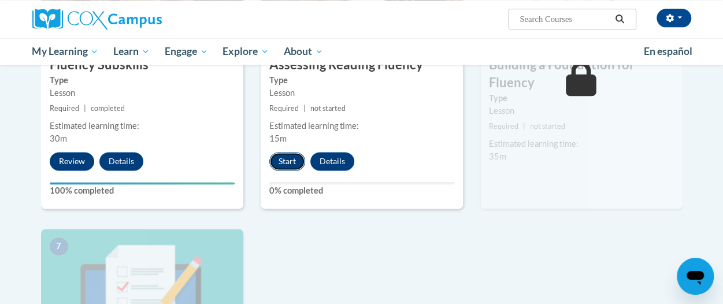
click at [280, 161] on button "Start" at bounding box center [287, 161] width 36 height 18
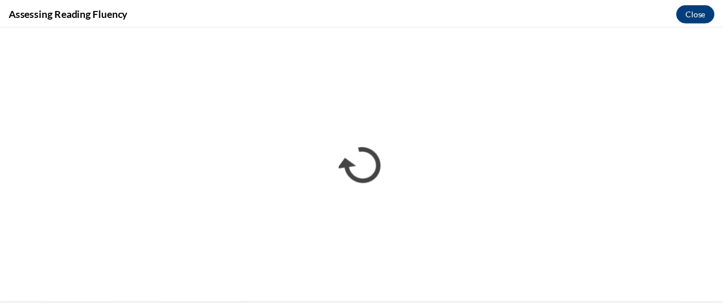
scroll to position [0, 0]
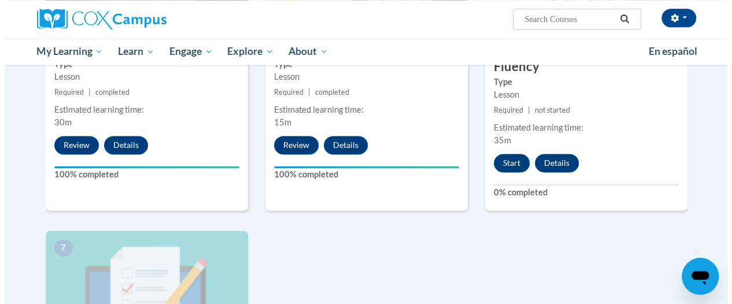
scroll to position [704, 0]
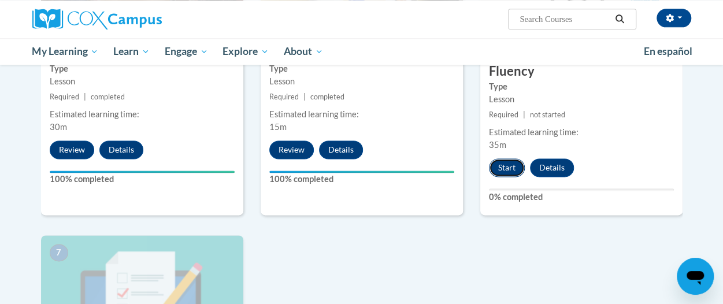
click at [505, 165] on button "Start" at bounding box center [507, 167] width 36 height 18
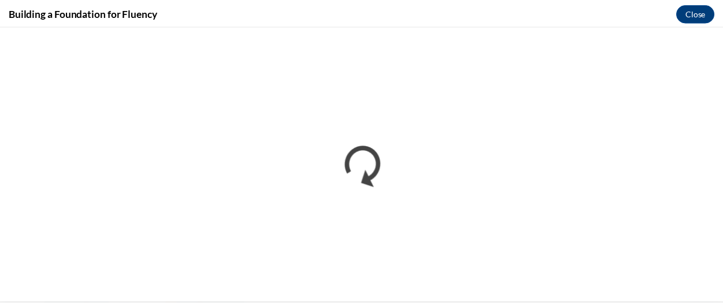
scroll to position [0, 0]
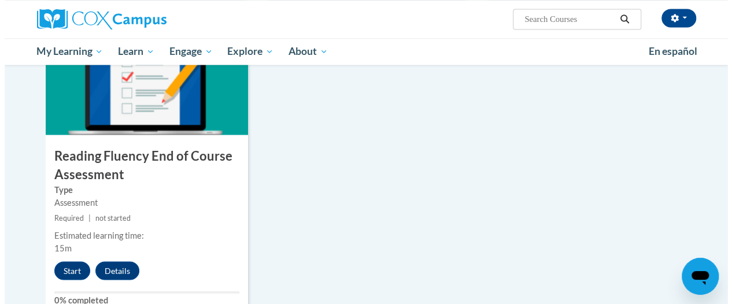
scroll to position [932, 0]
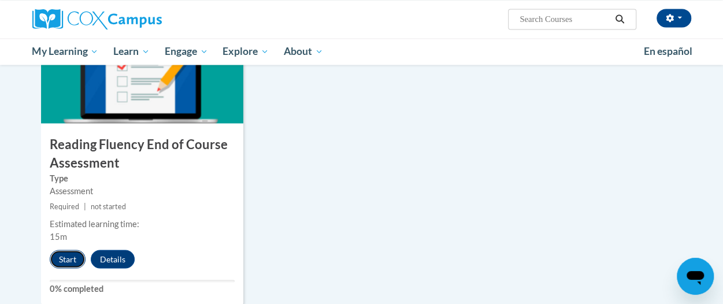
click at [61, 257] on button "Start" at bounding box center [68, 259] width 36 height 18
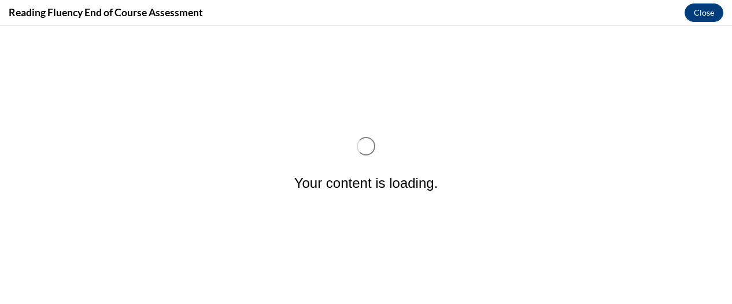
scroll to position [0, 0]
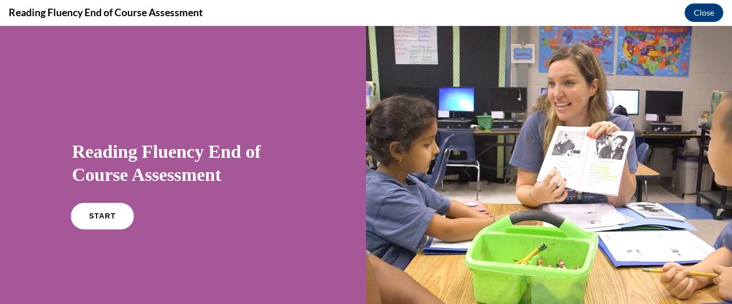
click at [108, 212] on link "START" at bounding box center [102, 216] width 63 height 27
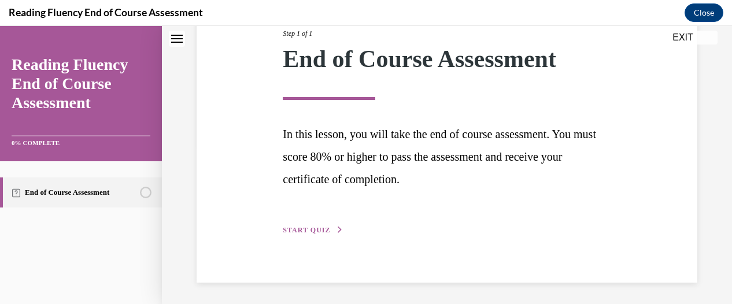
scroll to position [160, 0]
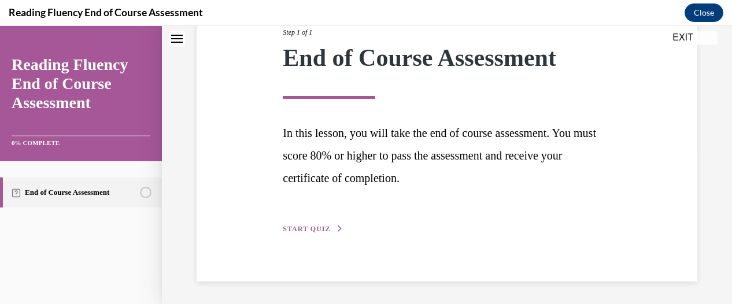
click at [317, 225] on span "START QUIZ" at bounding box center [306, 229] width 47 height 8
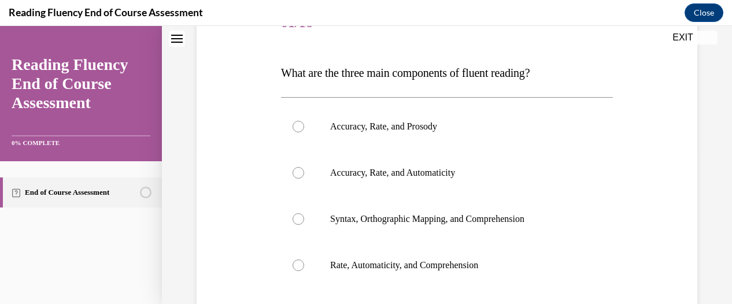
scroll to position [128, 0]
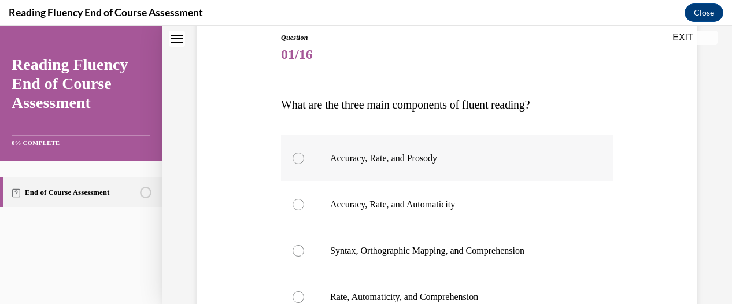
click at [295, 157] on div at bounding box center [298, 159] width 12 height 12
click at [295, 157] on input "Accuracy, Rate, and Prosody" at bounding box center [298, 159] width 12 height 12
radio input "true"
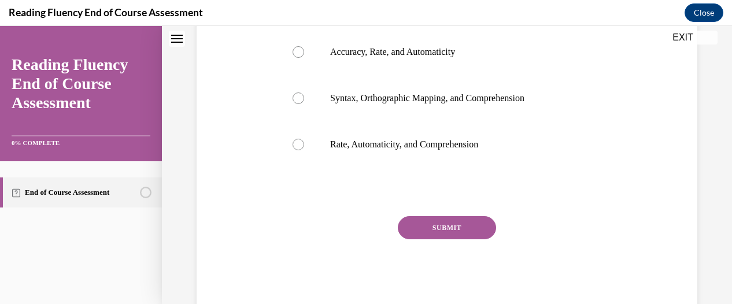
scroll to position [288, 0]
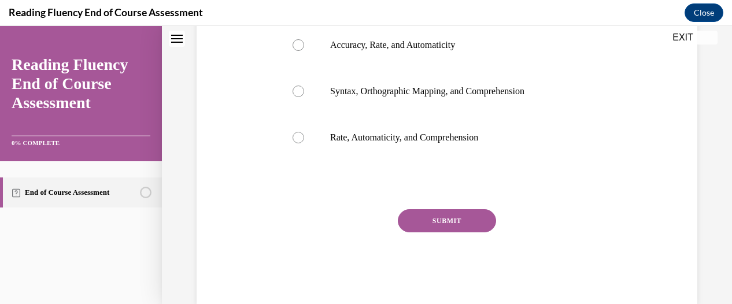
click at [425, 222] on button "SUBMIT" at bounding box center [447, 220] width 98 height 23
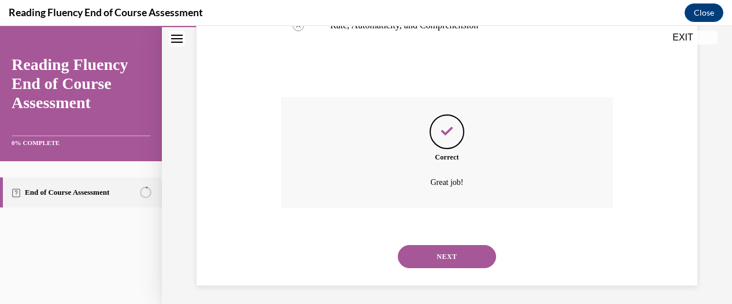
scroll to position [404, 0]
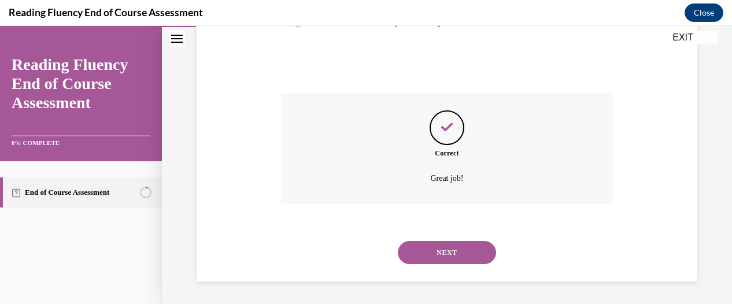
click at [442, 253] on button "NEXT" at bounding box center [447, 252] width 98 height 23
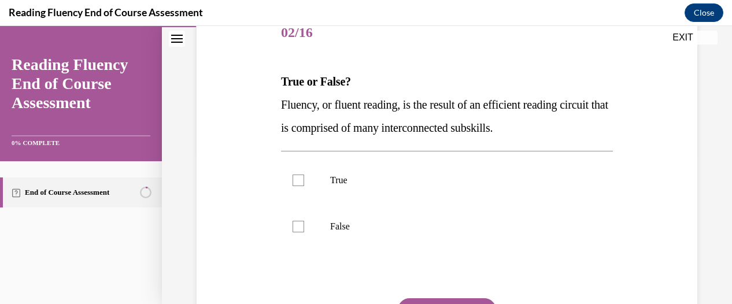
scroll to position [151, 0]
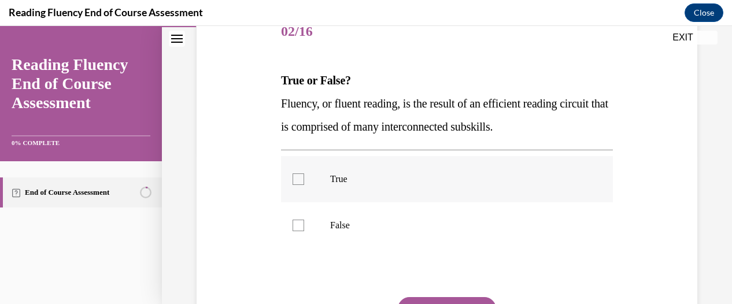
click at [300, 180] on div at bounding box center [298, 179] width 12 height 12
click at [300, 180] on input "True" at bounding box center [298, 179] width 12 height 12
checkbox input "true"
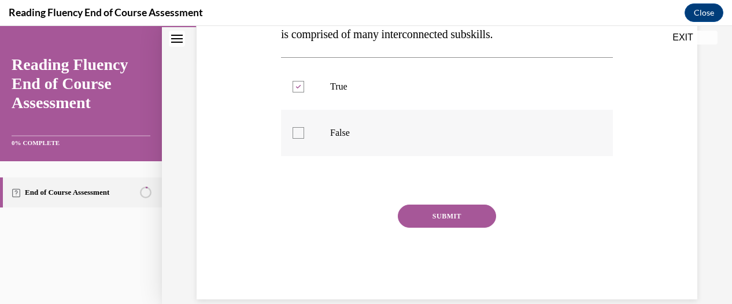
scroll to position [262, 0]
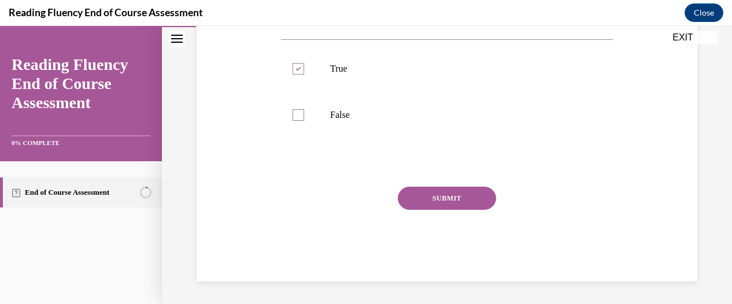
click at [424, 202] on button "SUBMIT" at bounding box center [447, 198] width 98 height 23
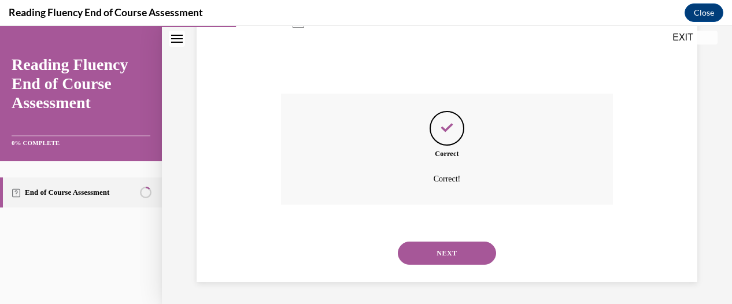
scroll to position [355, 0]
click at [450, 248] on button "NEXT" at bounding box center [447, 252] width 98 height 23
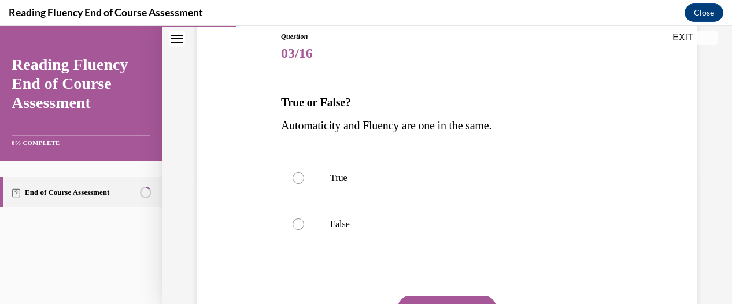
scroll to position [131, 0]
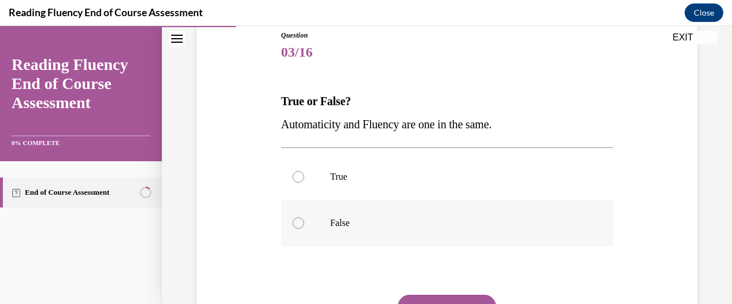
click at [301, 220] on div at bounding box center [298, 223] width 12 height 12
click at [301, 220] on input "False" at bounding box center [298, 223] width 12 height 12
radio input "true"
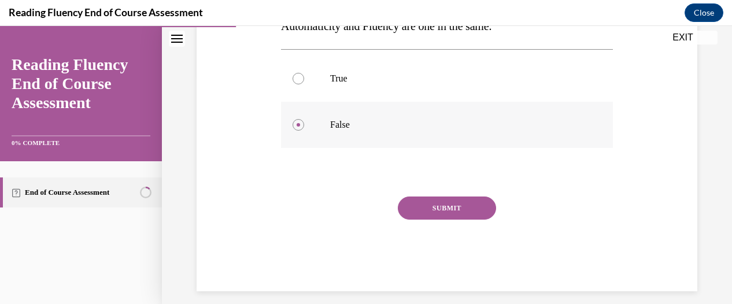
scroll to position [239, 0]
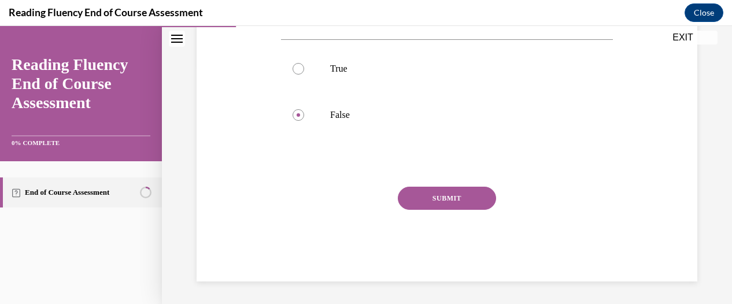
click at [454, 195] on button "SUBMIT" at bounding box center [447, 198] width 98 height 23
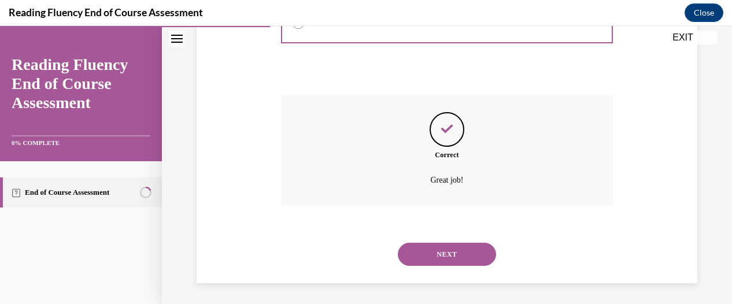
scroll to position [332, 0]
click at [456, 251] on button "NEXT" at bounding box center [447, 252] width 98 height 23
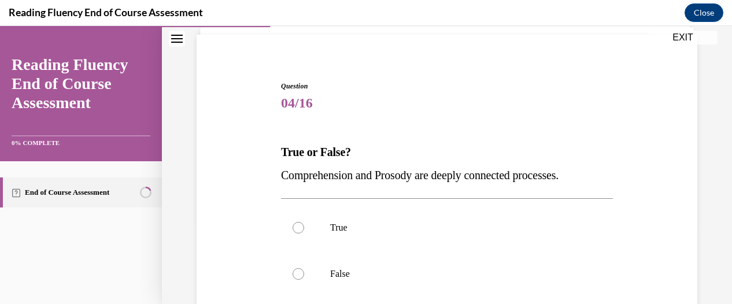
scroll to position [129, 0]
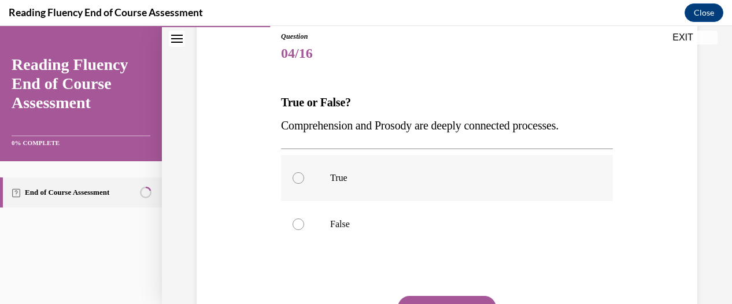
click at [299, 176] on div at bounding box center [298, 178] width 12 height 12
click at [299, 176] on input "True" at bounding box center [298, 178] width 12 height 12
radio input "true"
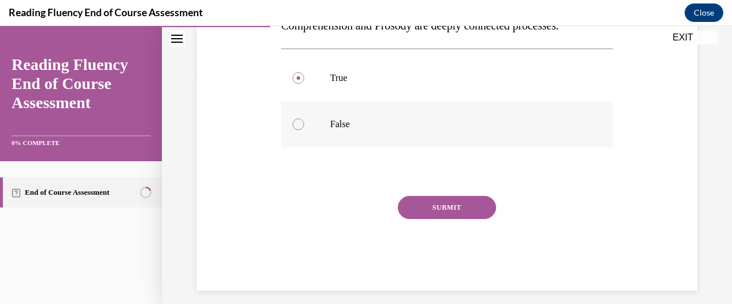
click at [439, 205] on button "SUBMIT" at bounding box center [447, 207] width 98 height 23
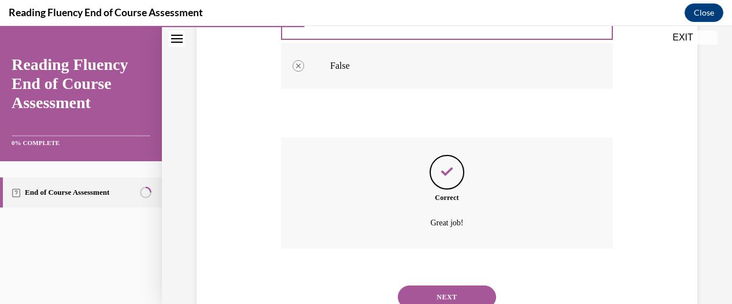
scroll to position [332, 0]
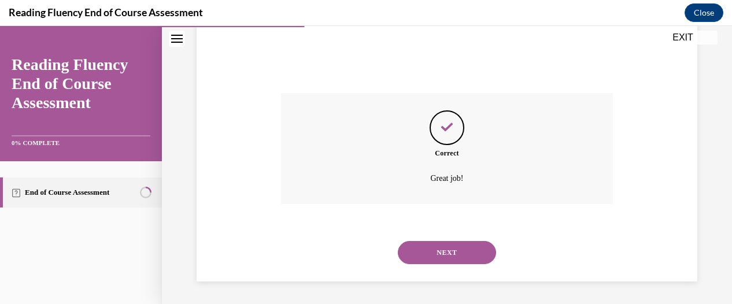
click at [450, 250] on button "NEXT" at bounding box center [447, 252] width 98 height 23
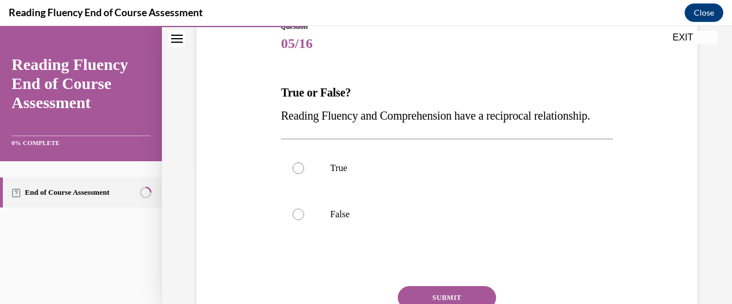
scroll to position [140, 0]
click at [297, 173] on div at bounding box center [298, 168] width 12 height 12
click at [297, 173] on input "True" at bounding box center [298, 168] width 12 height 12
radio input "true"
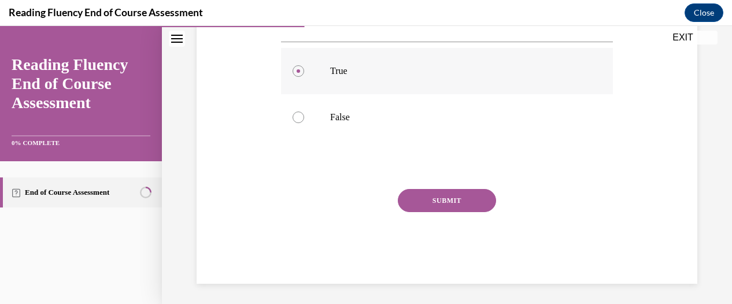
scroll to position [262, 0]
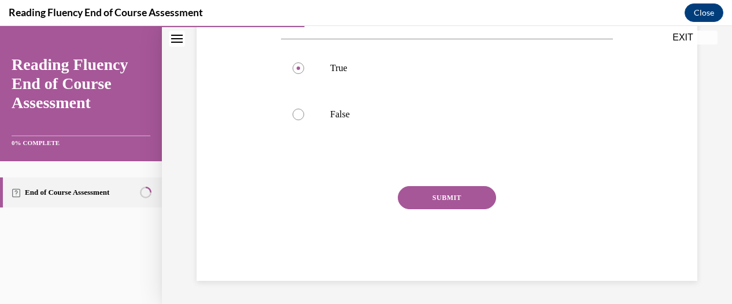
click at [457, 202] on button "SUBMIT" at bounding box center [447, 197] width 98 height 23
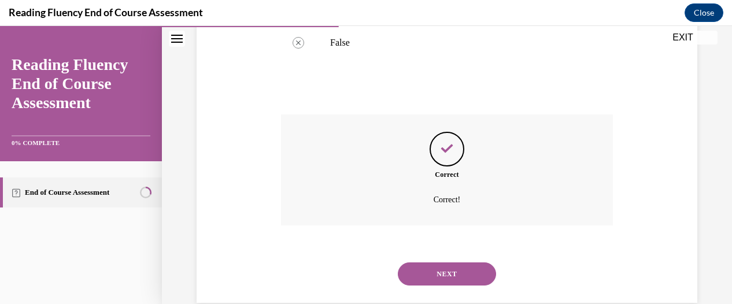
scroll to position [355, 0]
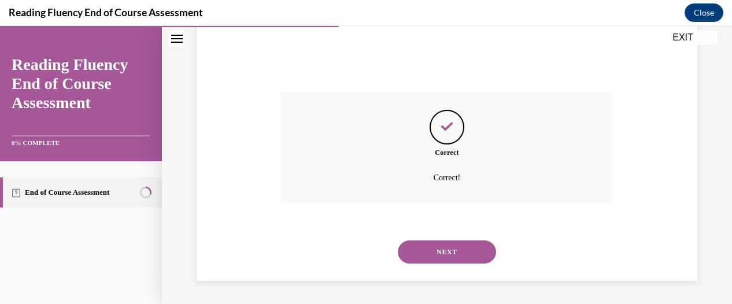
click at [455, 248] on button "NEXT" at bounding box center [447, 251] width 98 height 23
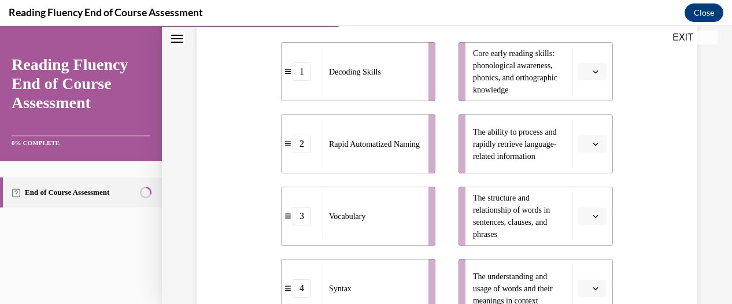
scroll to position [262, 0]
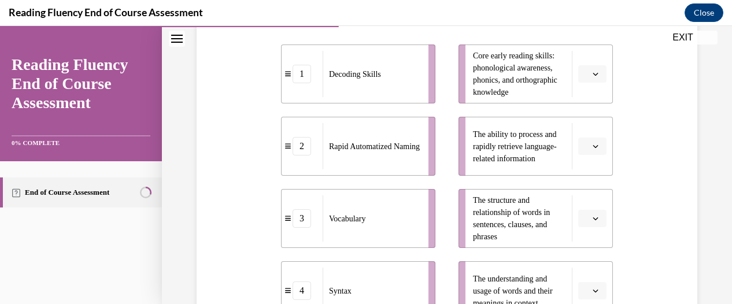
click at [584, 79] on button "button" at bounding box center [592, 73] width 28 height 17
click at [580, 123] on span "1" at bounding box center [580, 122] width 4 height 9
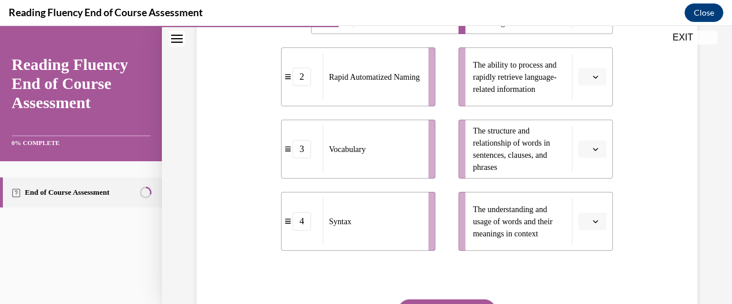
scroll to position [337, 0]
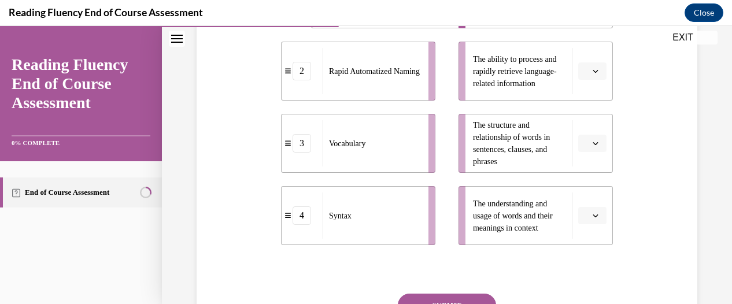
click at [592, 143] on icon "button" at bounding box center [595, 143] width 6 height 6
click at [583, 261] on span "4" at bounding box center [580, 261] width 4 height 9
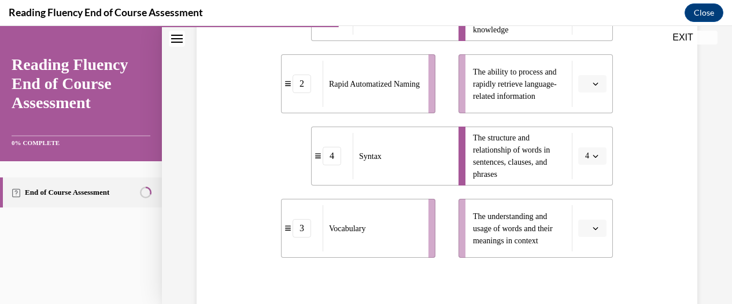
scroll to position [329, 0]
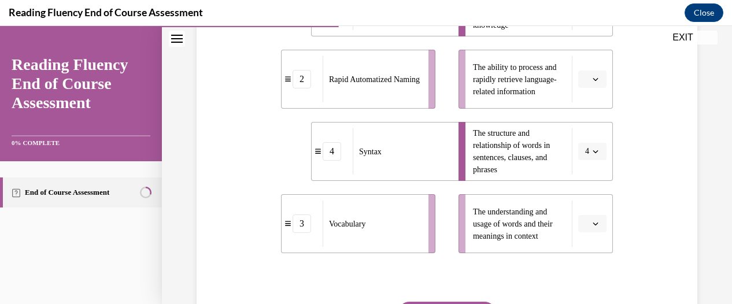
click at [592, 221] on icon "button" at bounding box center [595, 224] width 6 height 6
click at [576, 174] on div "3" at bounding box center [583, 175] width 28 height 23
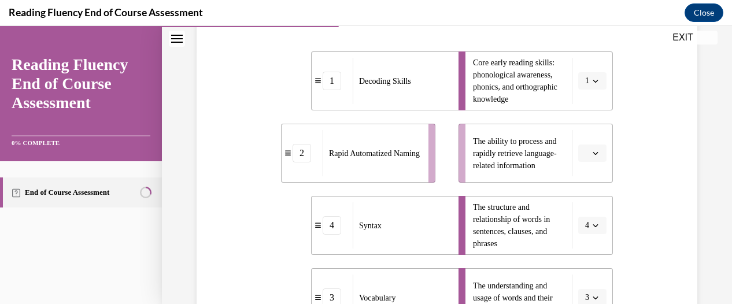
scroll to position [251, 0]
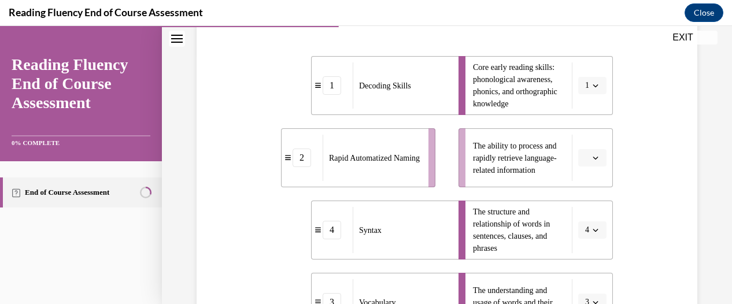
click at [582, 158] on button "button" at bounding box center [592, 157] width 28 height 17
click at [580, 228] on span "2" at bounding box center [580, 229] width 4 height 9
click at [514, 191] on ul "Core early reading skills: phonological awareness, phonics, and orthographic kn…" at bounding box center [530, 194] width 166 height 276
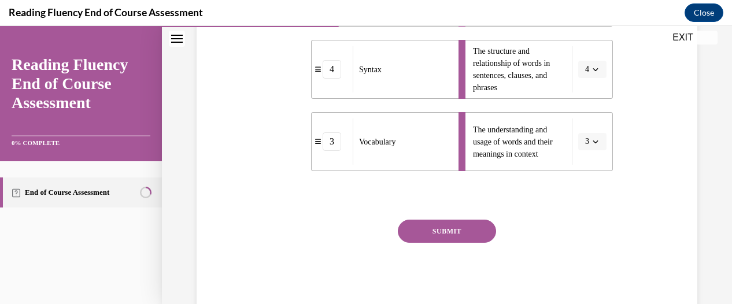
scroll to position [445, 0]
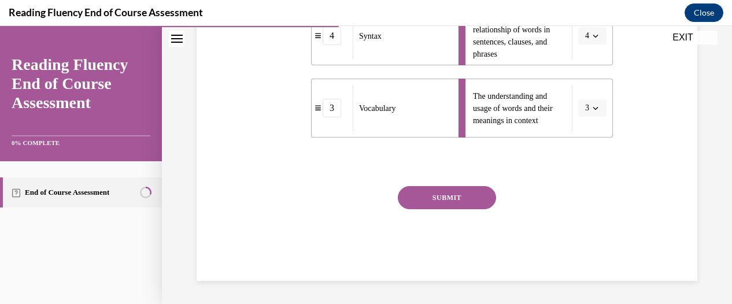
click at [469, 192] on button "SUBMIT" at bounding box center [447, 197] width 98 height 23
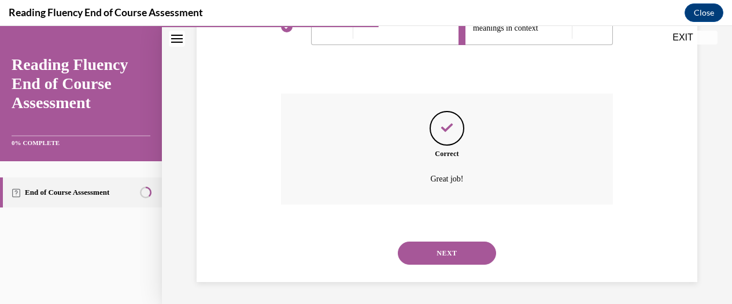
scroll to position [538, 0]
click at [446, 252] on button "NEXT" at bounding box center [447, 252] width 98 height 23
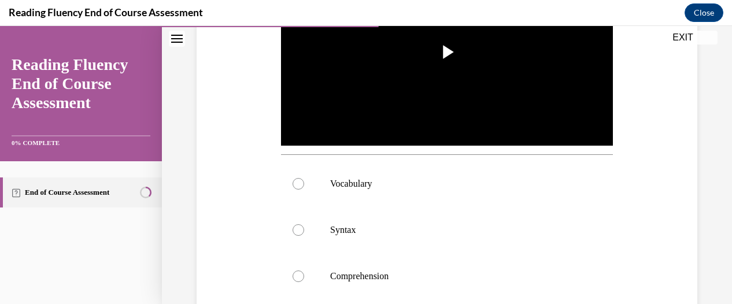
scroll to position [295, 0]
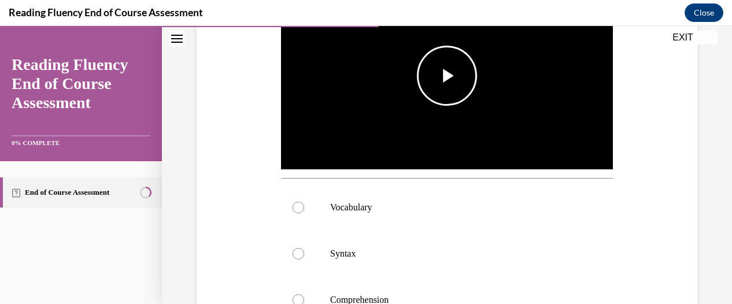
click at [447, 76] on span "Video player" at bounding box center [447, 76] width 0 height 0
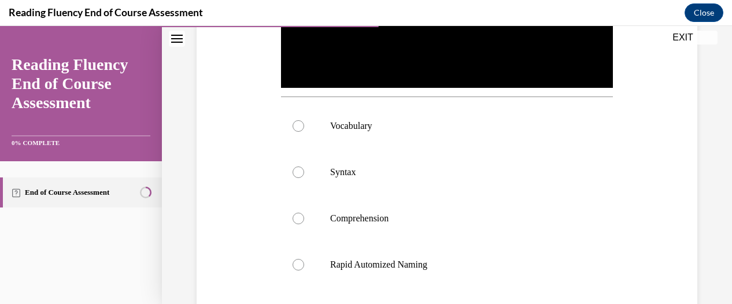
scroll to position [378, 0]
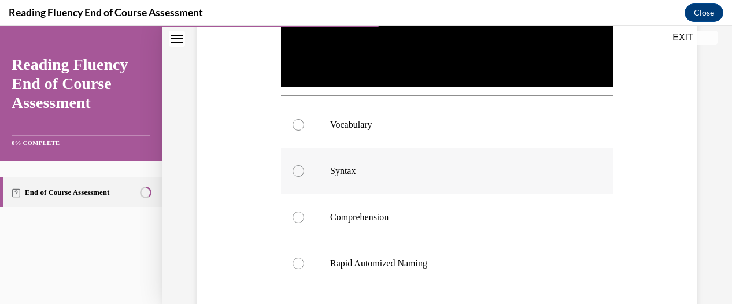
click at [295, 166] on div at bounding box center [298, 171] width 12 height 12
click at [295, 166] on input "Syntax" at bounding box center [298, 171] width 12 height 12
radio input "true"
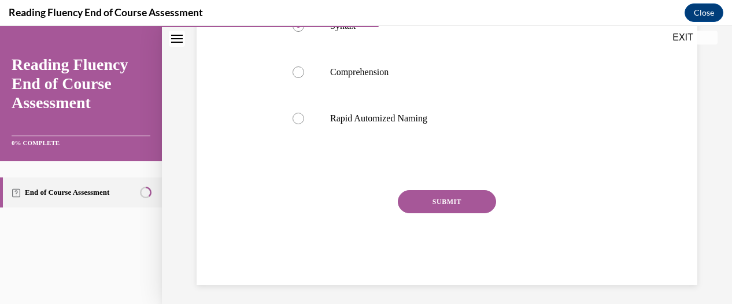
click at [459, 202] on button "SUBMIT" at bounding box center [447, 201] width 98 height 23
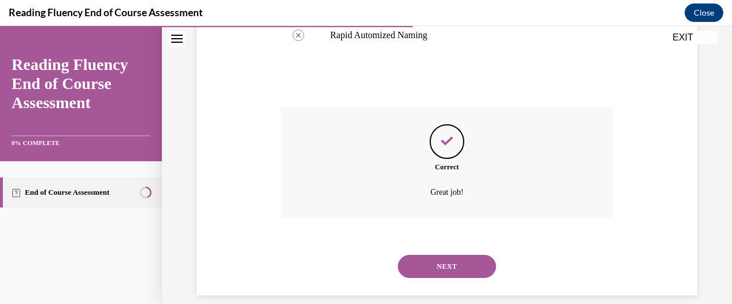
scroll to position [617, 0]
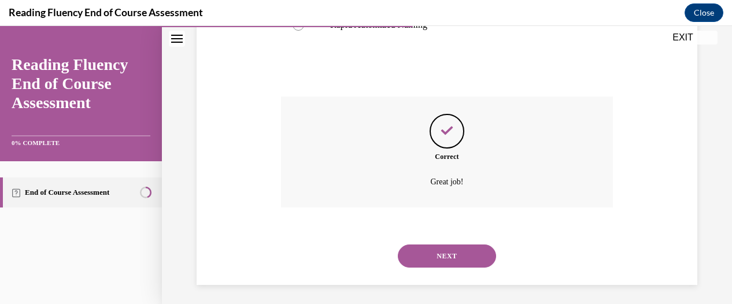
click at [470, 251] on button "NEXT" at bounding box center [447, 255] width 98 height 23
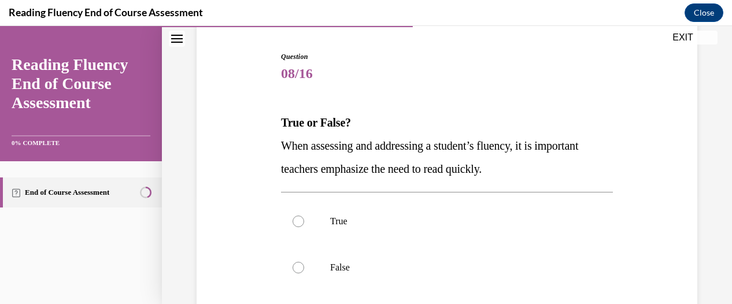
scroll to position [114, 0]
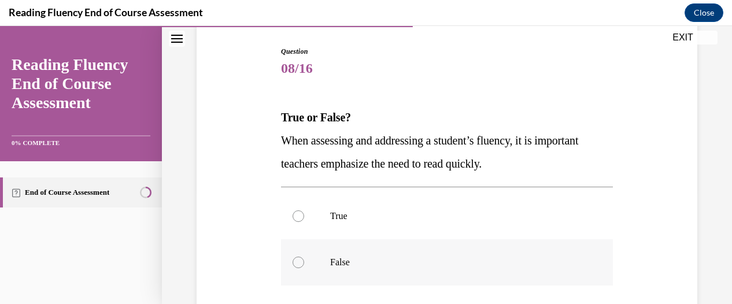
click at [297, 258] on div at bounding box center [298, 263] width 12 height 12
click at [297, 258] on input "False" at bounding box center [298, 263] width 12 height 12
radio input "true"
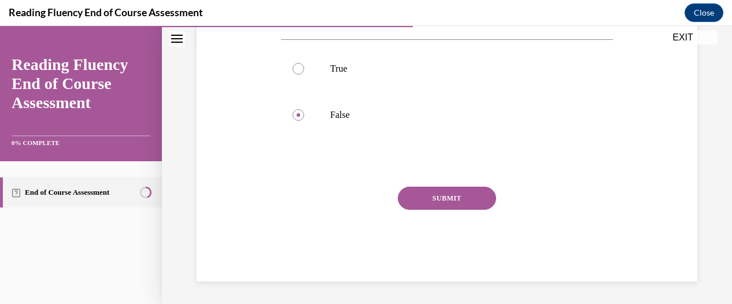
click at [443, 205] on button "SUBMIT" at bounding box center [447, 198] width 98 height 23
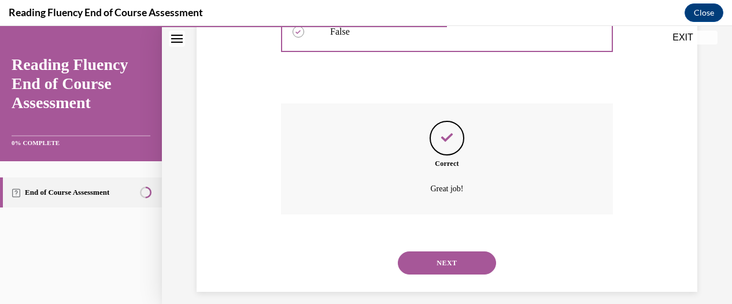
scroll to position [355, 0]
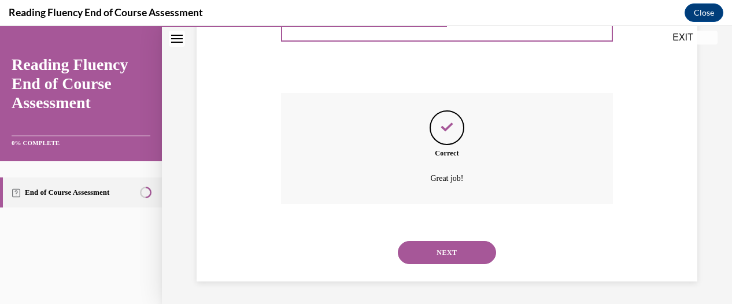
click at [456, 250] on button "NEXT" at bounding box center [447, 252] width 98 height 23
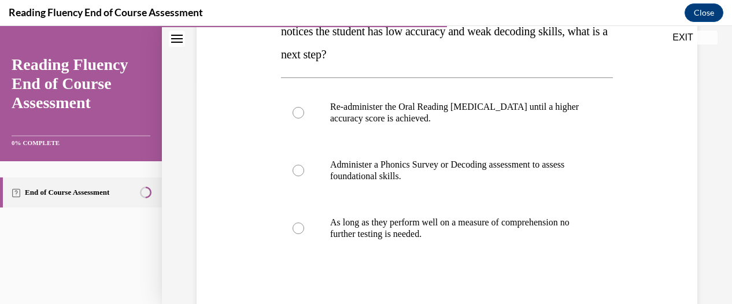
scroll to position [228, 0]
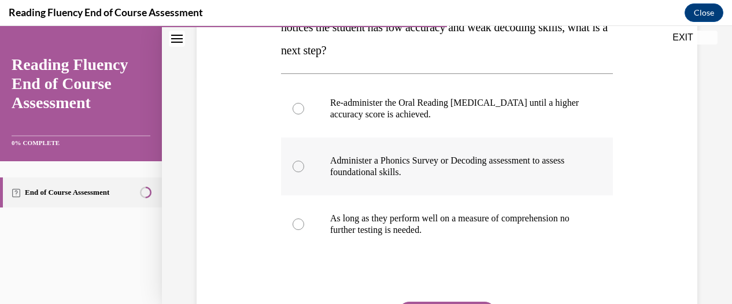
click at [298, 165] on div at bounding box center [298, 167] width 12 height 12
click at [298, 165] on input "Administer a Phonics Survey or Decoding assessment to assess foundational skill…" at bounding box center [298, 167] width 12 height 12
radio input "true"
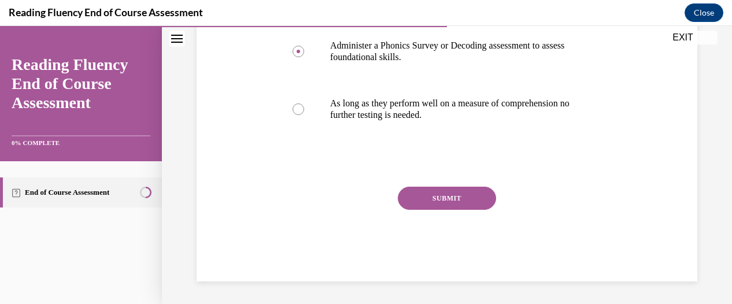
click at [432, 196] on button "SUBMIT" at bounding box center [447, 198] width 98 height 23
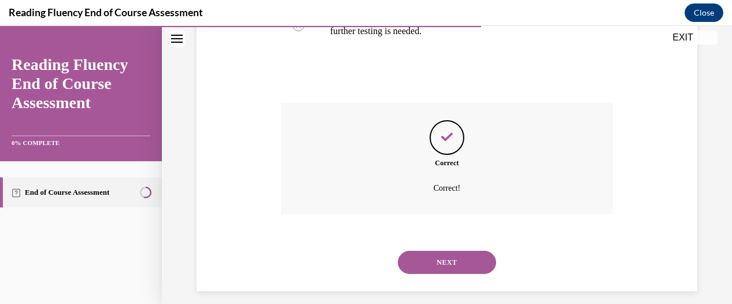
scroll to position [436, 0]
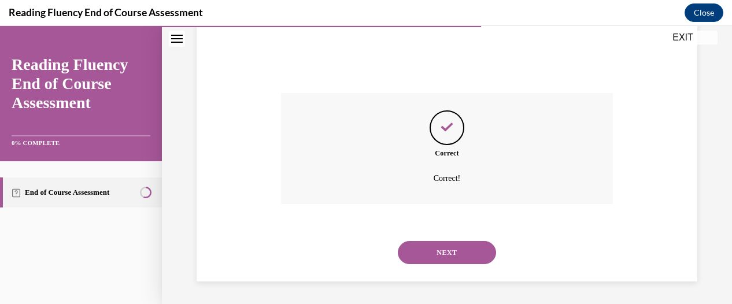
click at [452, 254] on button "NEXT" at bounding box center [447, 252] width 98 height 23
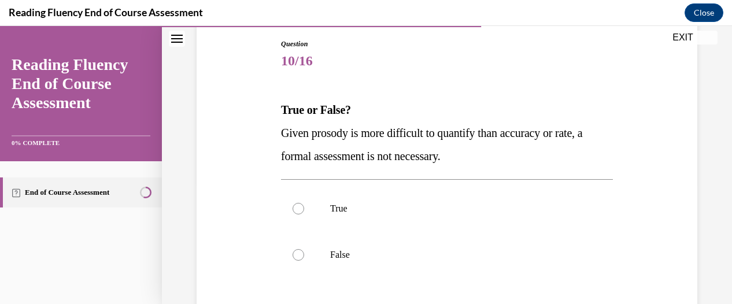
scroll to position [127, 0]
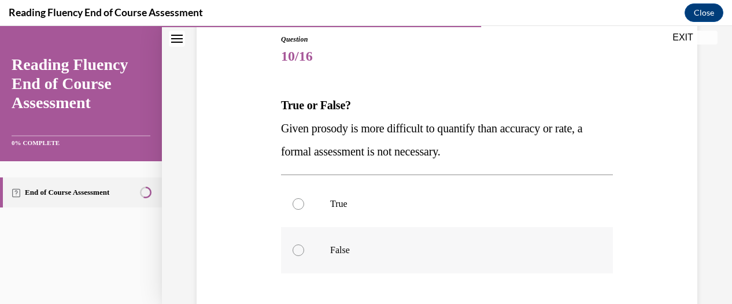
click at [294, 248] on div at bounding box center [298, 250] width 12 height 12
click at [294, 248] on input "False" at bounding box center [298, 250] width 12 height 12
radio input "true"
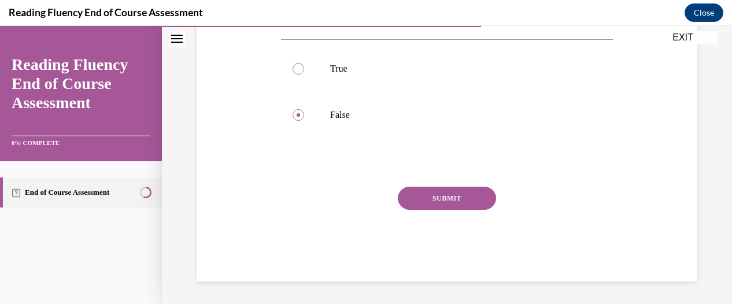
click at [445, 201] on button "SUBMIT" at bounding box center [447, 198] width 98 height 23
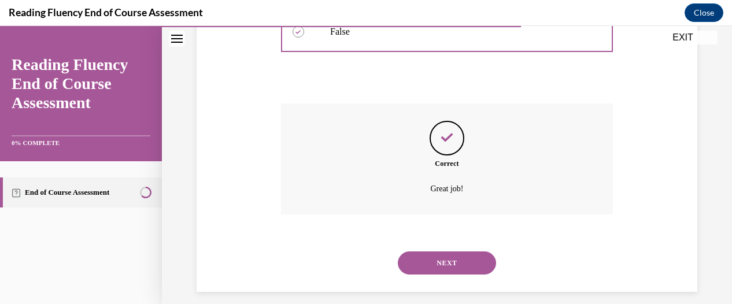
scroll to position [355, 0]
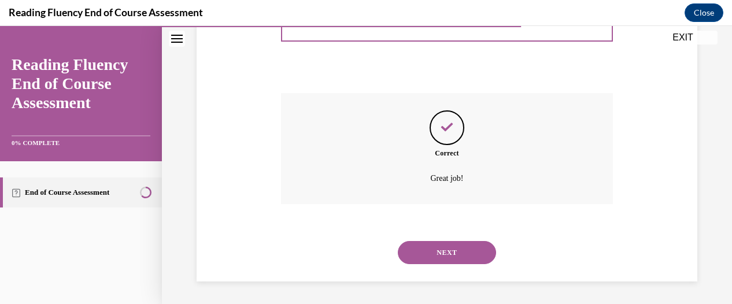
click at [451, 251] on button "NEXT" at bounding box center [447, 252] width 98 height 23
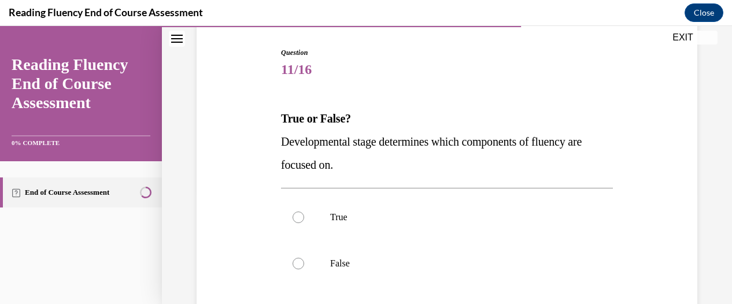
scroll to position [115, 0]
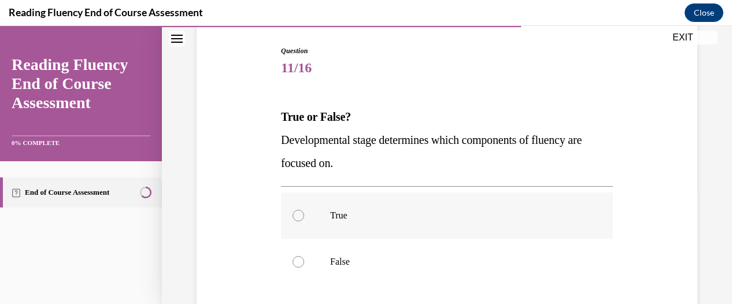
click at [296, 216] on div at bounding box center [298, 216] width 12 height 12
click at [296, 216] on input "True" at bounding box center [298, 216] width 12 height 12
radio input "true"
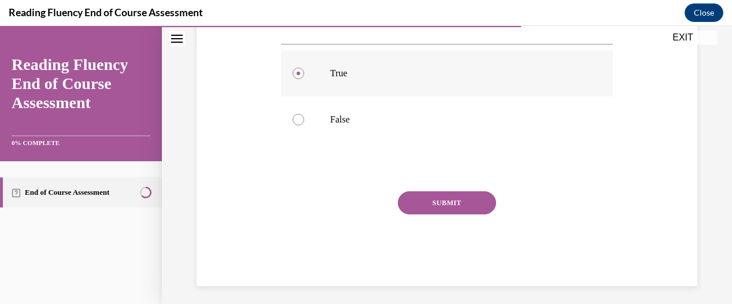
scroll to position [262, 0]
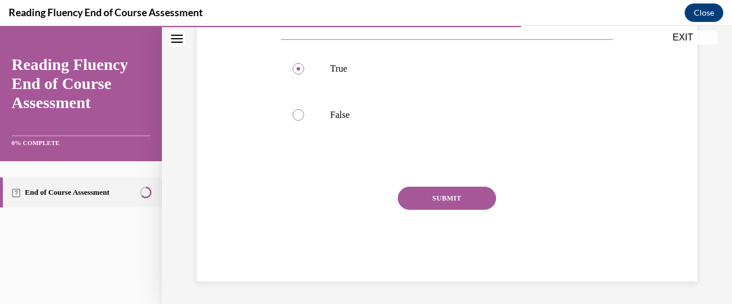
click at [418, 191] on button "SUBMIT" at bounding box center [447, 198] width 98 height 23
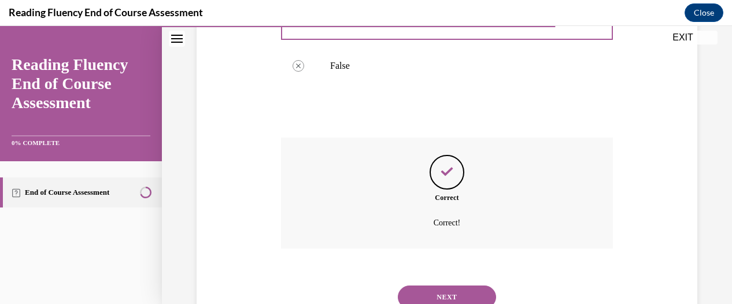
scroll to position [355, 0]
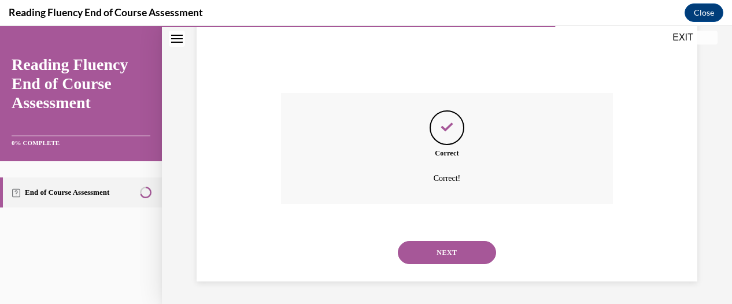
click at [457, 257] on button "NEXT" at bounding box center [447, 252] width 98 height 23
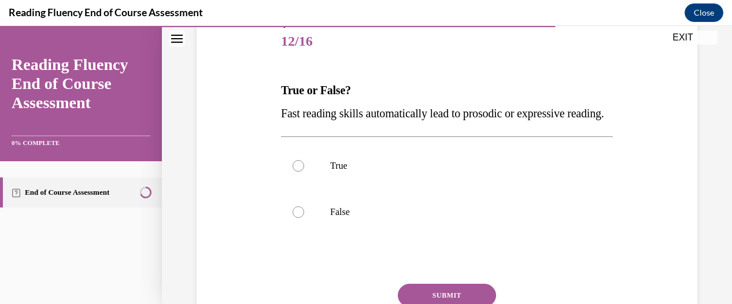
scroll to position [153, 0]
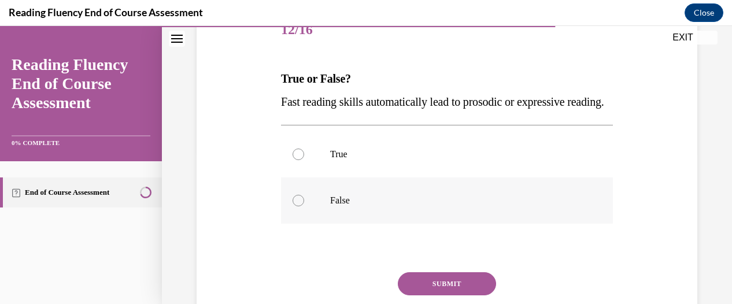
click at [327, 218] on label "False" at bounding box center [447, 200] width 332 height 46
click at [304, 206] on input "False" at bounding box center [298, 201] width 12 height 12
radio input "true"
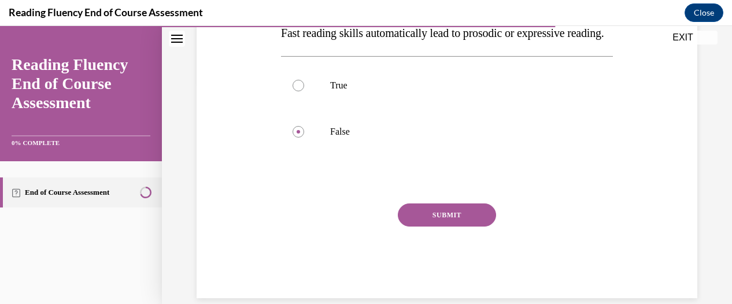
scroll to position [222, 0]
click at [452, 250] on div "SUBMIT" at bounding box center [447, 232] width 332 height 58
click at [440, 226] on button "SUBMIT" at bounding box center [447, 214] width 98 height 23
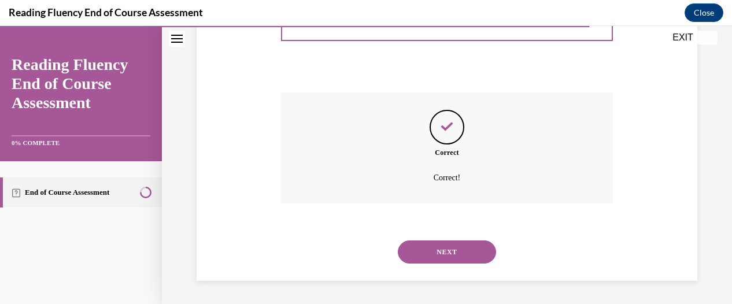
scroll to position [355, 0]
click at [450, 253] on button "NEXT" at bounding box center [447, 251] width 98 height 23
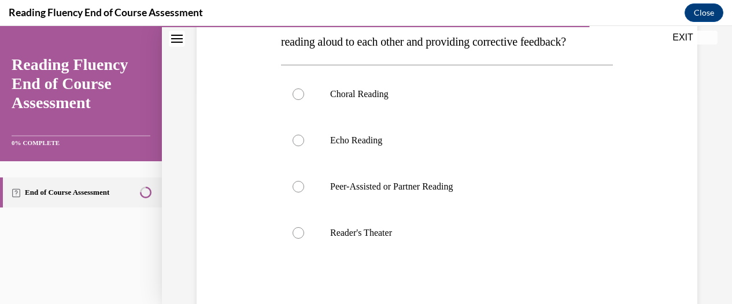
scroll to position [218, 0]
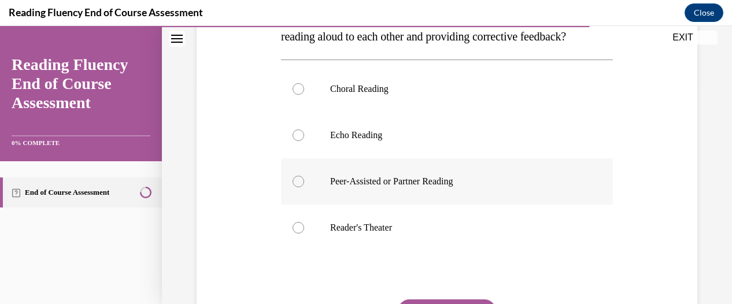
click at [298, 187] on div at bounding box center [298, 182] width 12 height 12
click at [298, 187] on input "Peer-Assisted or Partner Reading" at bounding box center [298, 182] width 12 height 12
radio input "true"
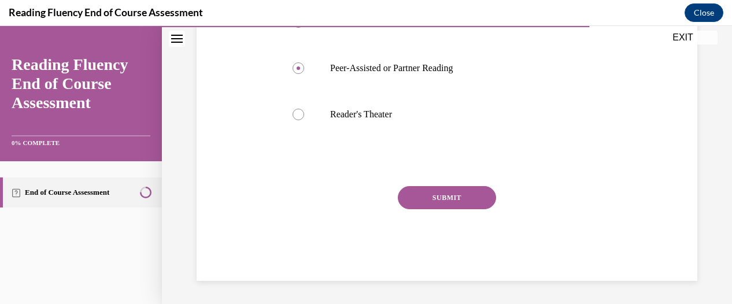
click at [454, 199] on button "SUBMIT" at bounding box center [447, 197] width 98 height 23
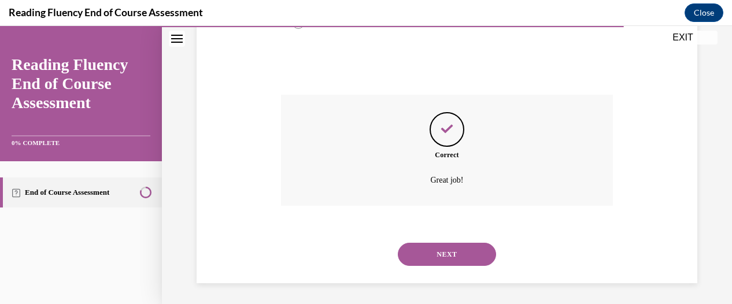
scroll to position [448, 0]
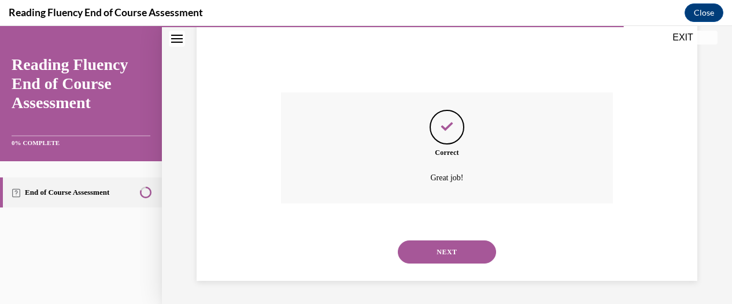
click at [450, 250] on button "NEXT" at bounding box center [447, 251] width 98 height 23
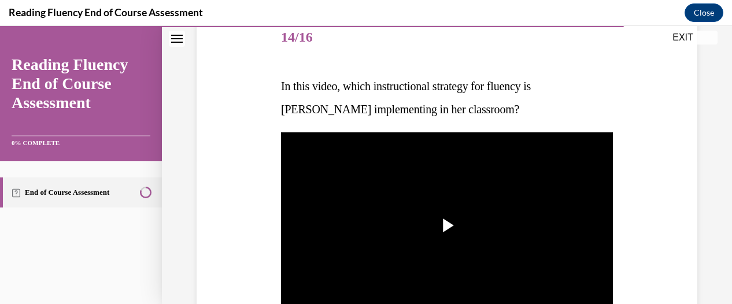
scroll to position [146, 0]
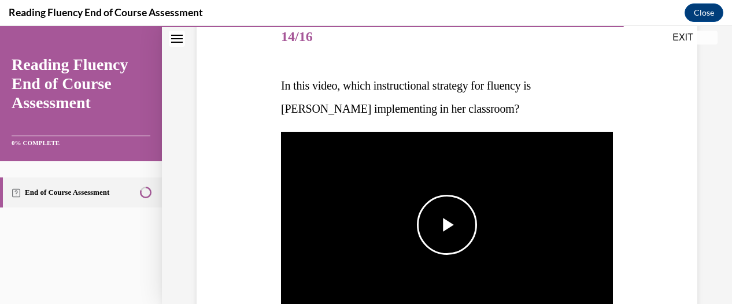
click at [447, 225] on span "Video player" at bounding box center [447, 225] width 0 height 0
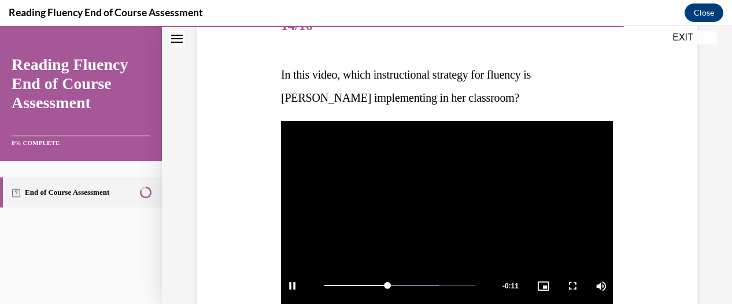
click at [426, 231] on video "Video player" at bounding box center [447, 214] width 332 height 187
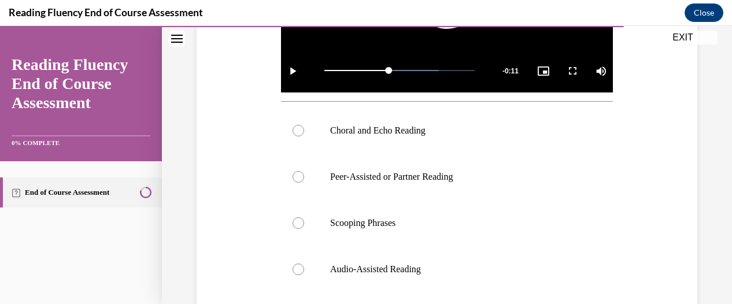
scroll to position [373, 0]
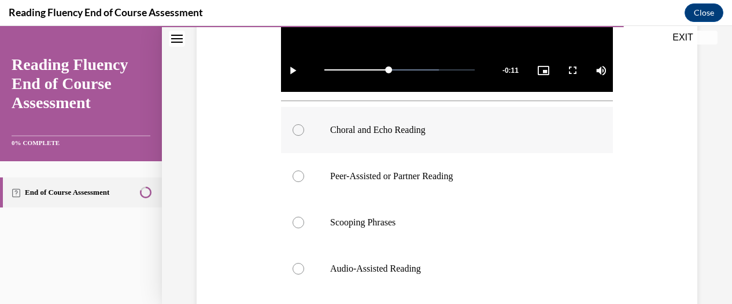
click at [295, 128] on div at bounding box center [298, 130] width 12 height 12
click at [295, 128] on input "Choral and Echo Reading" at bounding box center [298, 130] width 12 height 12
radio input "true"
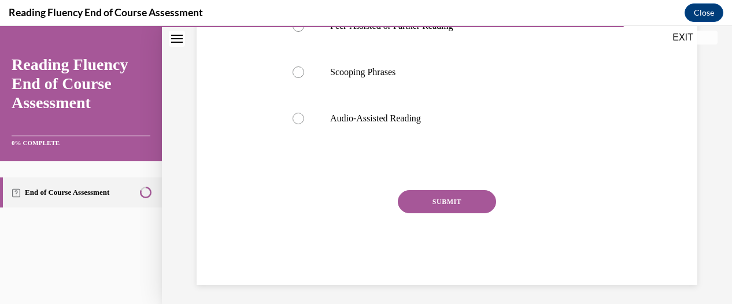
click at [460, 199] on button "SUBMIT" at bounding box center [447, 201] width 98 height 23
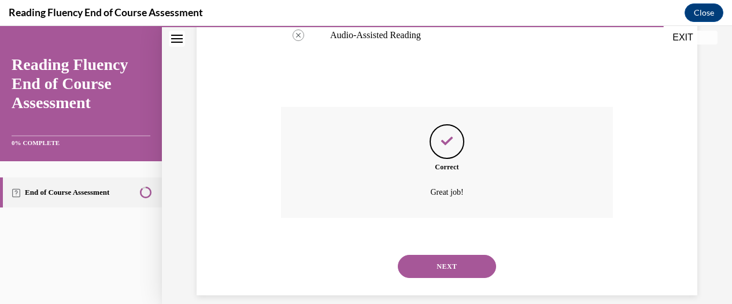
scroll to position [617, 0]
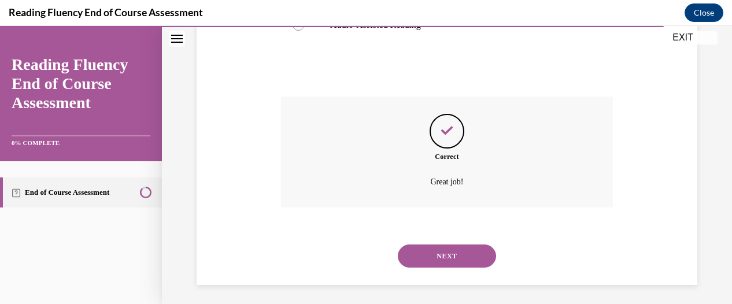
click at [455, 250] on button "NEXT" at bounding box center [447, 255] width 98 height 23
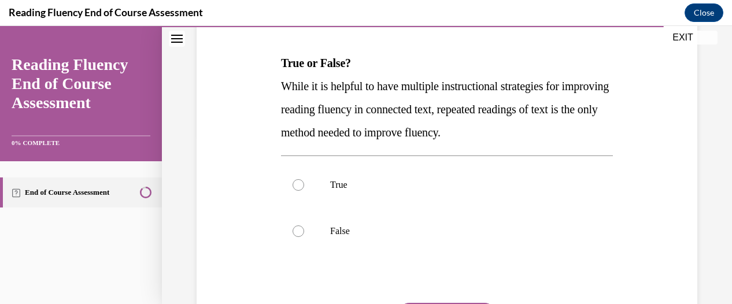
scroll to position [171, 0]
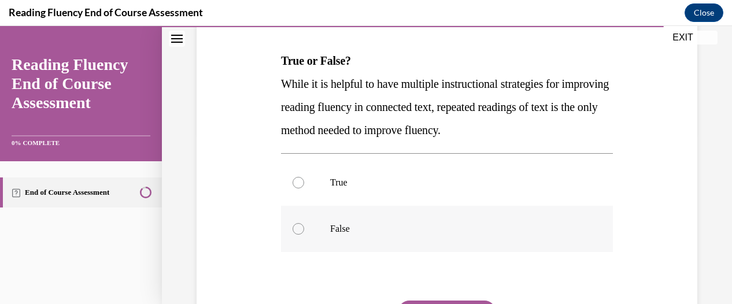
click at [299, 227] on div at bounding box center [298, 229] width 12 height 12
click at [299, 227] on input "False" at bounding box center [298, 229] width 12 height 12
radio input "true"
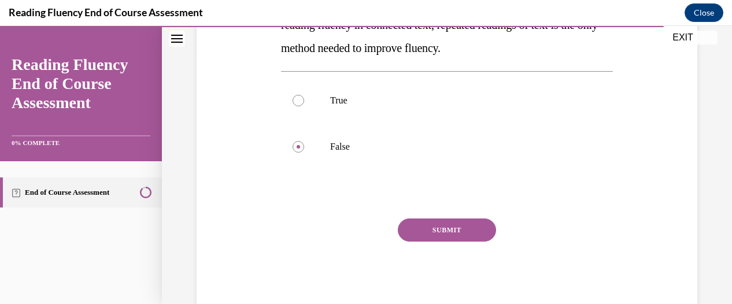
scroll to position [259, 0]
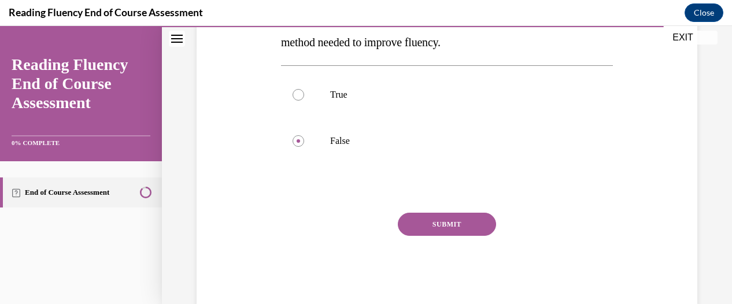
click at [457, 229] on button "SUBMIT" at bounding box center [447, 224] width 98 height 23
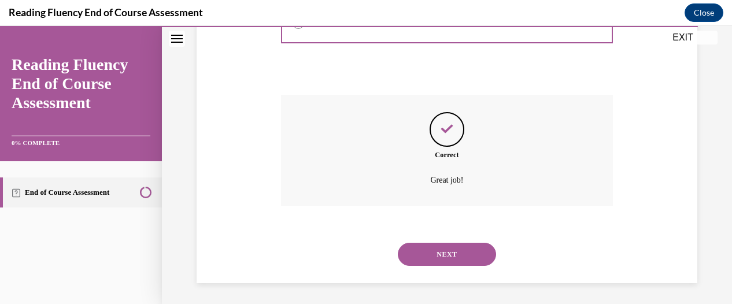
scroll to position [379, 0]
click at [454, 254] on button "NEXT" at bounding box center [447, 252] width 98 height 23
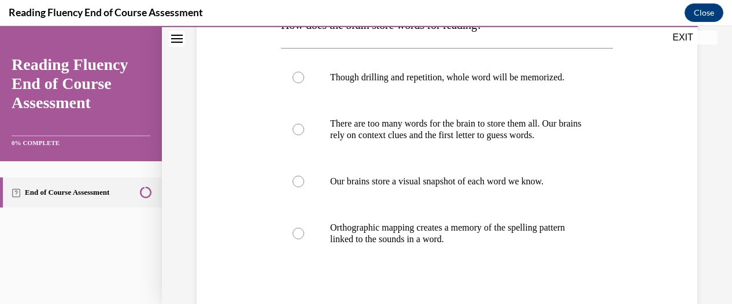
scroll to position [206, 0]
click at [300, 240] on div at bounding box center [298, 234] width 12 height 12
click at [300, 240] on input "Orthographic mapping creates a memory of the spelling pattern linked to the sou…" at bounding box center [298, 234] width 12 height 12
radio input "true"
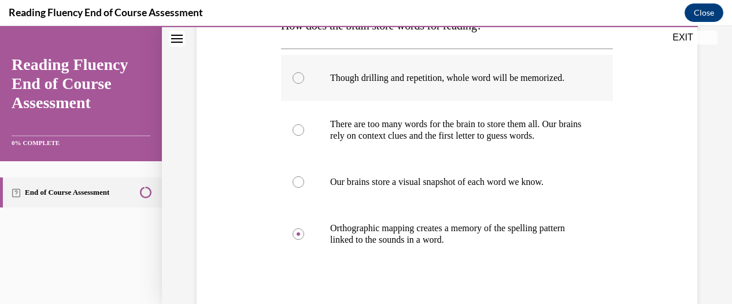
scroll to position [354, 0]
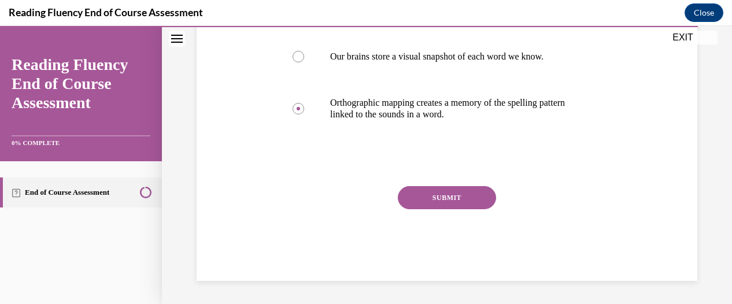
click at [466, 194] on button "SUBMIT" at bounding box center [447, 197] width 98 height 23
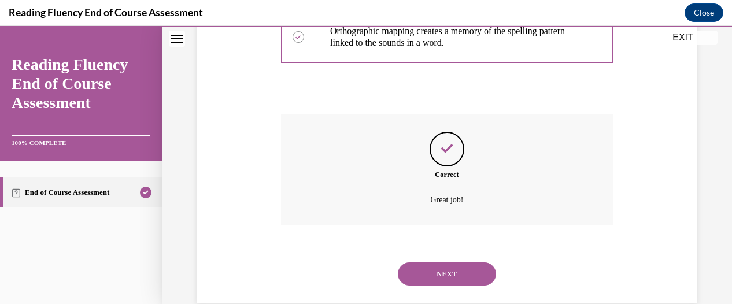
scroll to position [448, 0]
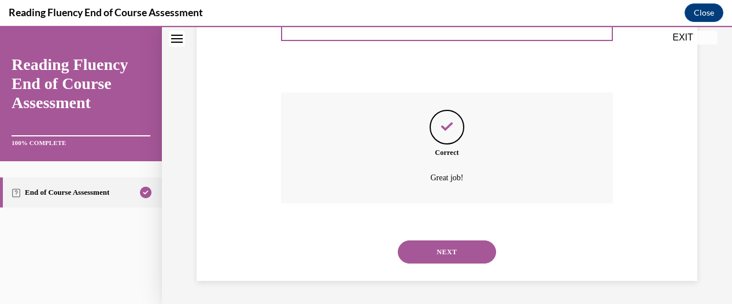
click at [442, 251] on button "NEXT" at bounding box center [447, 251] width 98 height 23
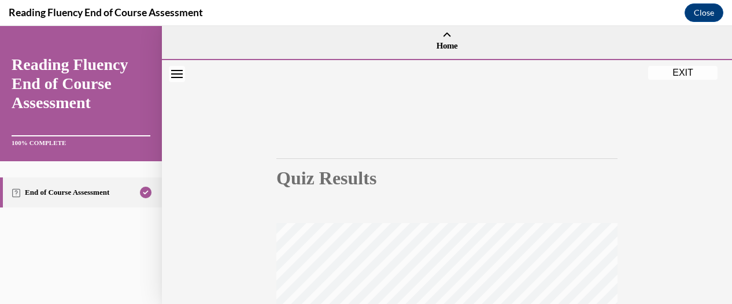
scroll to position [3, 0]
click at [684, 72] on button "EXIT" at bounding box center [682, 73] width 69 height 14
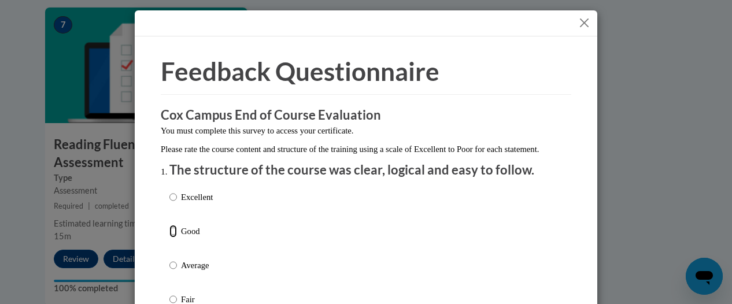
click at [171, 238] on input "Good" at bounding box center [173, 231] width 8 height 13
radio input "true"
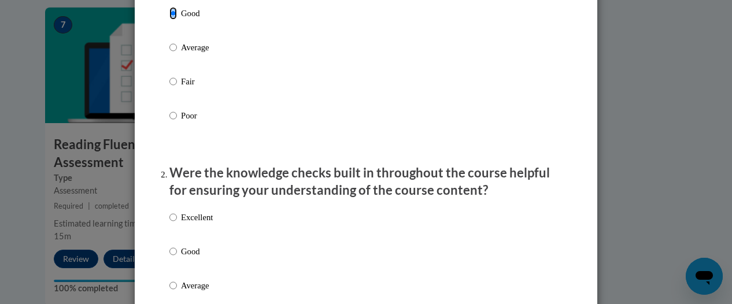
scroll to position [218, 0]
click at [169, 257] on input "Good" at bounding box center [173, 250] width 8 height 13
radio input "true"
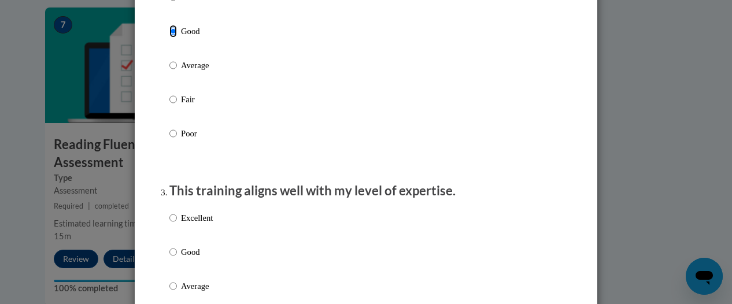
scroll to position [439, 0]
click at [190, 257] on p "Good" at bounding box center [197, 251] width 32 height 13
click at [177, 257] on input "Good" at bounding box center [173, 251] width 8 height 13
radio input "true"
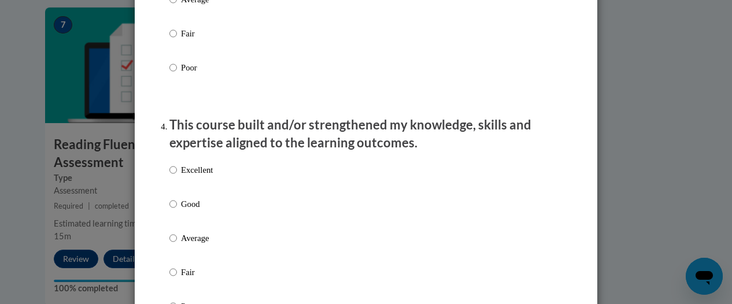
scroll to position [725, 0]
click at [178, 221] on label "Good" at bounding box center [190, 212] width 43 height 31
click at [177, 210] on input "Good" at bounding box center [173, 203] width 8 height 13
radio input "true"
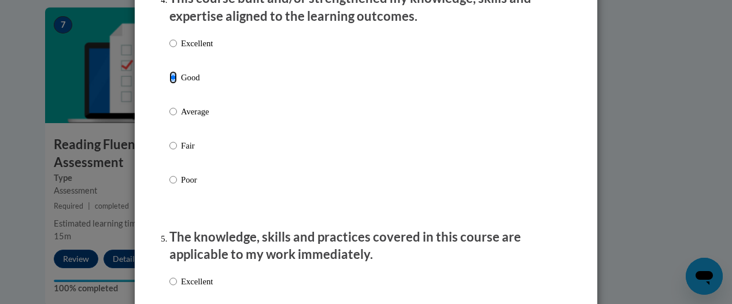
scroll to position [933, 0]
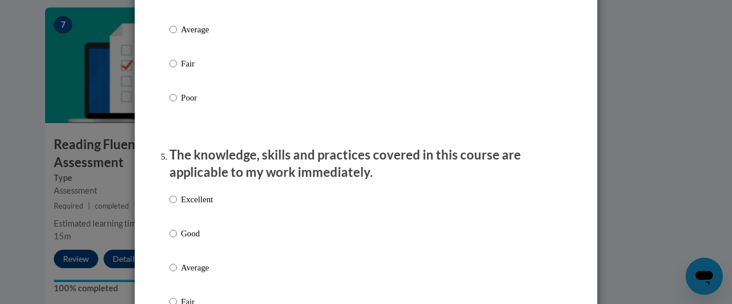
click at [191, 240] on p "Good" at bounding box center [197, 233] width 32 height 13
click at [177, 240] on input "Good" at bounding box center [173, 233] width 8 height 13
radio input "true"
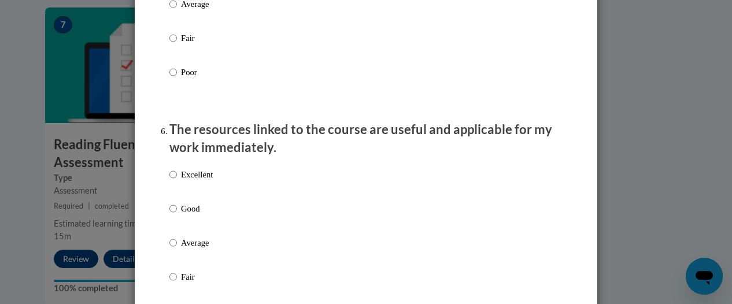
scroll to position [1197, 0]
click at [207, 214] on p "Good" at bounding box center [197, 208] width 32 height 13
click at [177, 214] on input "Good" at bounding box center [173, 208] width 8 height 13
radio input "true"
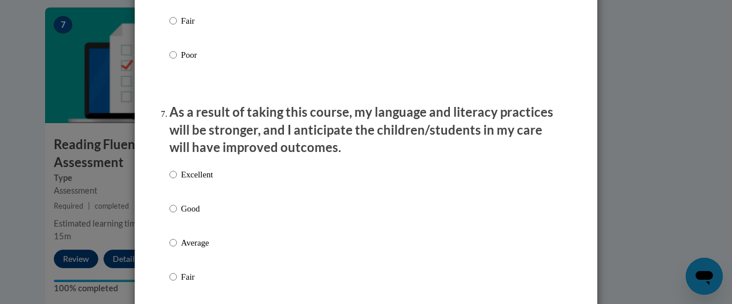
scroll to position [1454, 0]
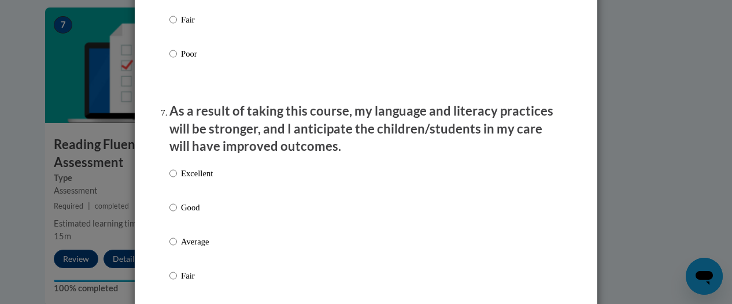
click at [185, 213] on p "Good" at bounding box center [197, 207] width 32 height 13
click at [177, 213] on input "Good" at bounding box center [173, 207] width 8 height 13
radio input "true"
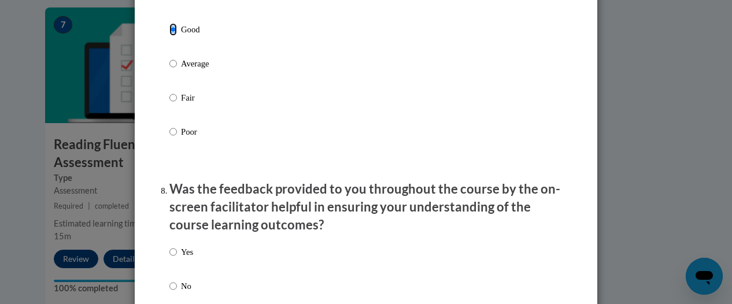
scroll to position [1719, 0]
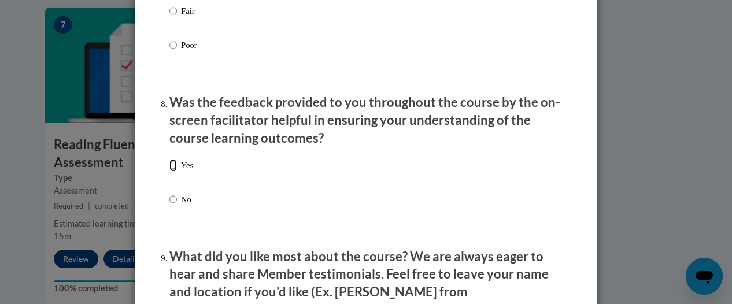
click at [170, 172] on input "Yes" at bounding box center [173, 165] width 8 height 13
radio input "true"
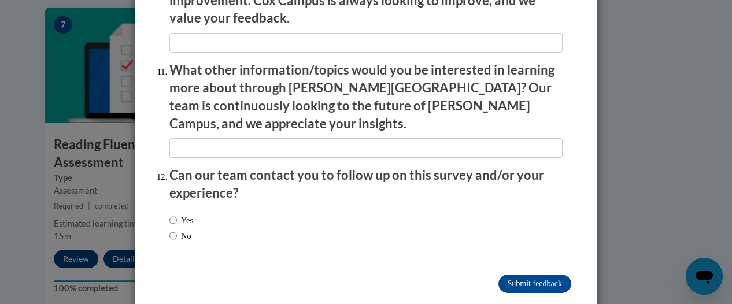
scroll to position [2097, 0]
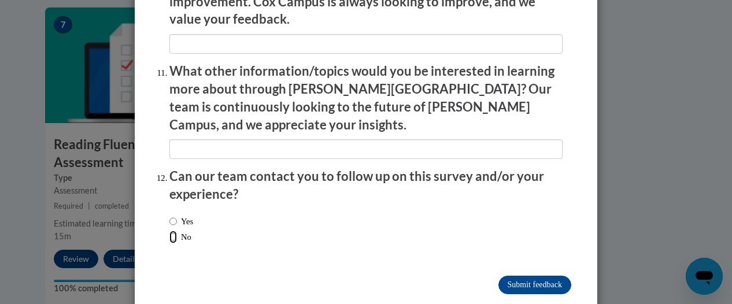
click at [171, 231] on input "No" at bounding box center [173, 237] width 8 height 13
radio input "true"
click at [514, 276] on input "Submit feedback" at bounding box center [534, 285] width 73 height 18
